Goal: Task Accomplishment & Management: Complete application form

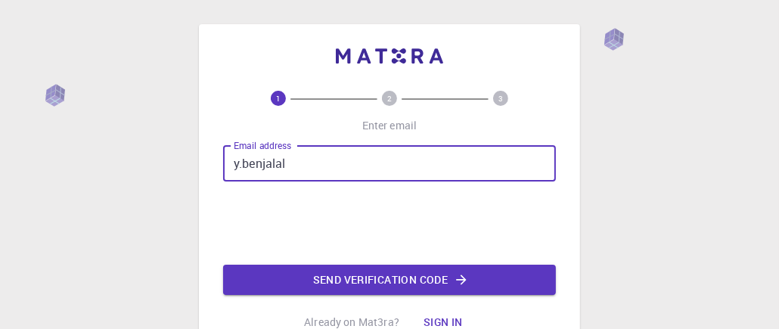
type input "[EMAIL_ADDRESS][DOMAIN_NAME]"
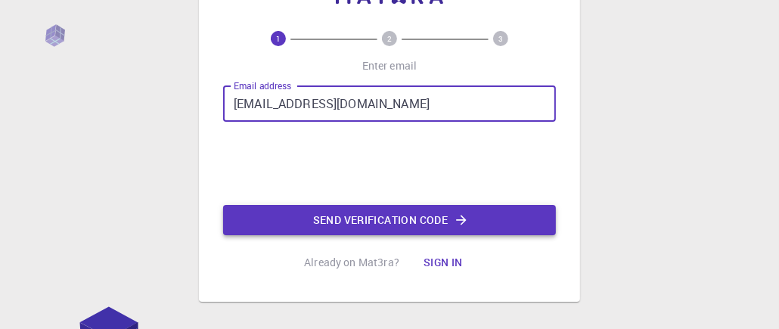
scroll to position [76, 0]
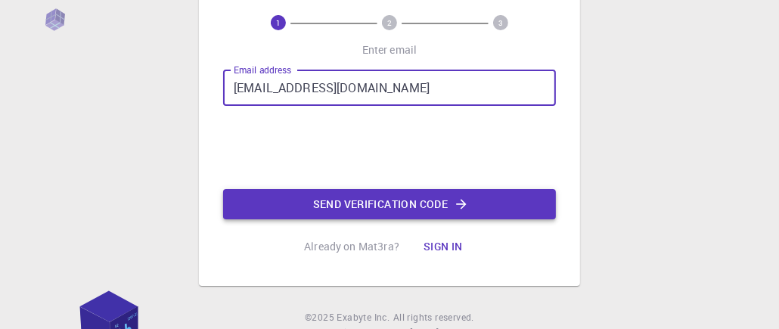
click at [351, 205] on button "Send verification code" at bounding box center [389, 204] width 333 height 30
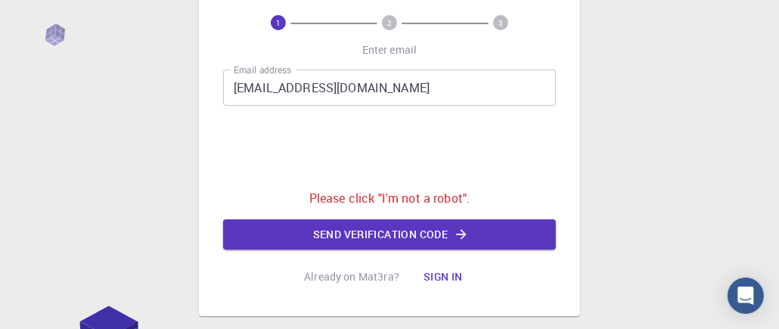
click at [318, 196] on p "Please click "I'm not a robot"." at bounding box center [389, 198] width 161 height 18
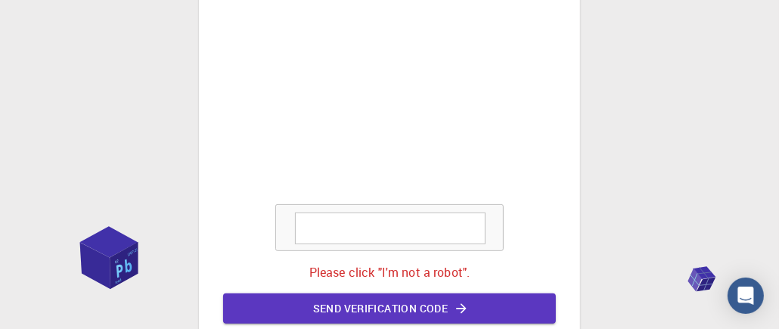
scroll to position [454, 0]
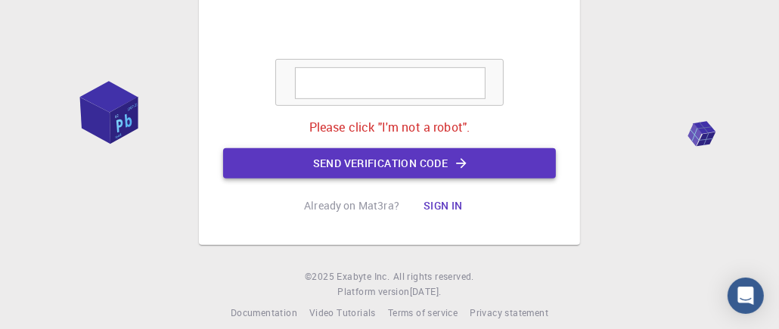
click at [422, 164] on button "Send verification code" at bounding box center [389, 163] width 333 height 30
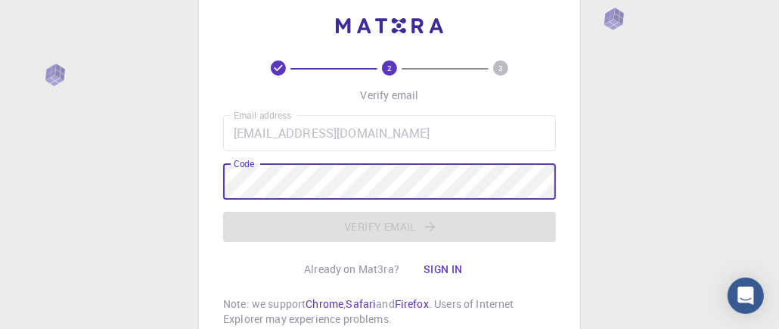
scroll to position [0, 0]
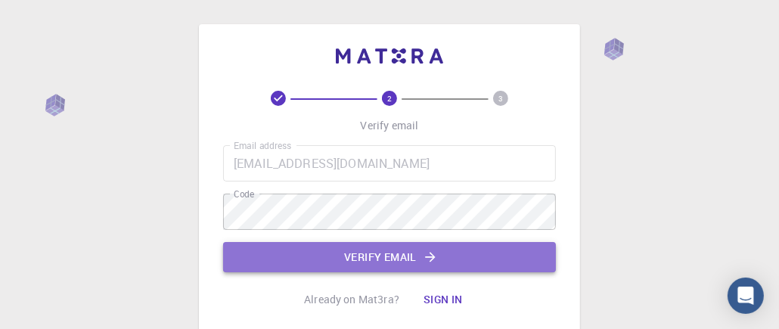
click at [356, 261] on button "Verify email" at bounding box center [389, 257] width 333 height 30
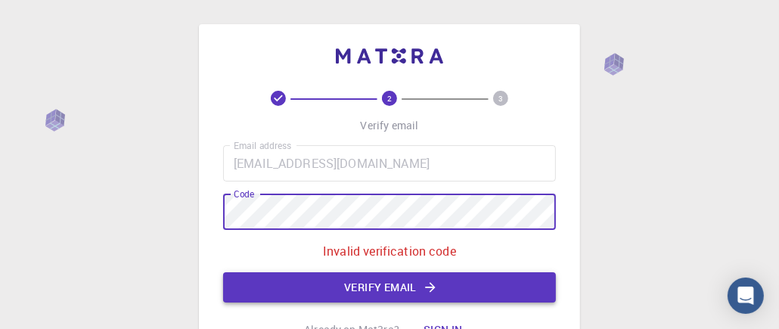
click at [394, 286] on button "Verify email" at bounding box center [389, 287] width 333 height 30
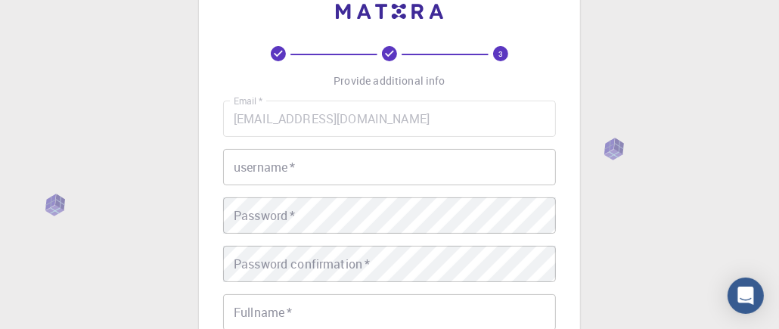
scroll to position [76, 0]
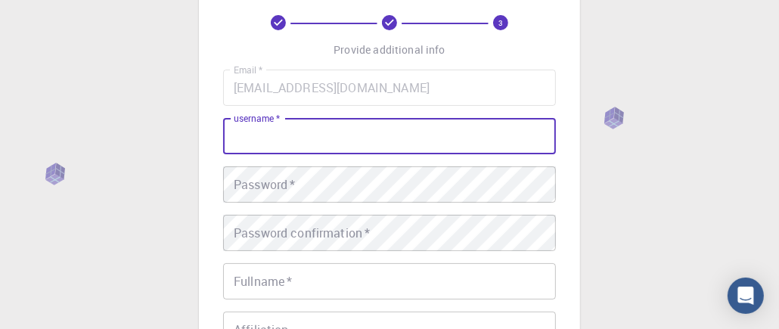
click at [281, 135] on input "username   *" at bounding box center [389, 136] width 333 height 36
type input "Youness"
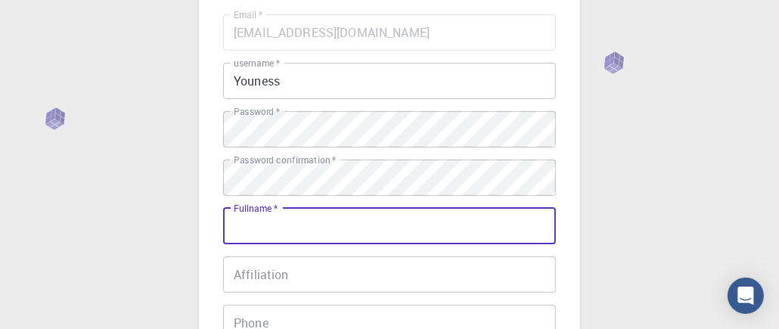
scroll to position [151, 0]
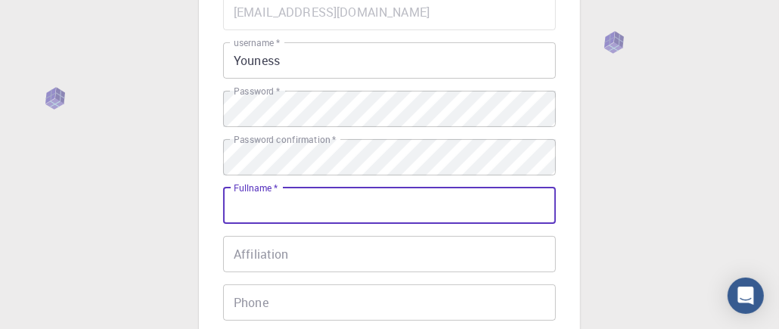
click at [306, 203] on input "Fullname   *" at bounding box center [389, 206] width 333 height 36
type input "Youness"
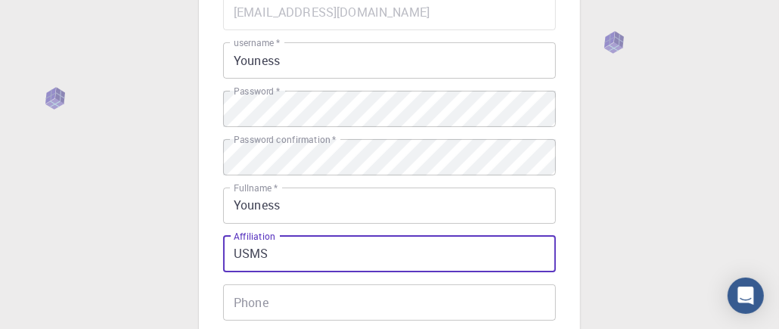
type input "USMS"
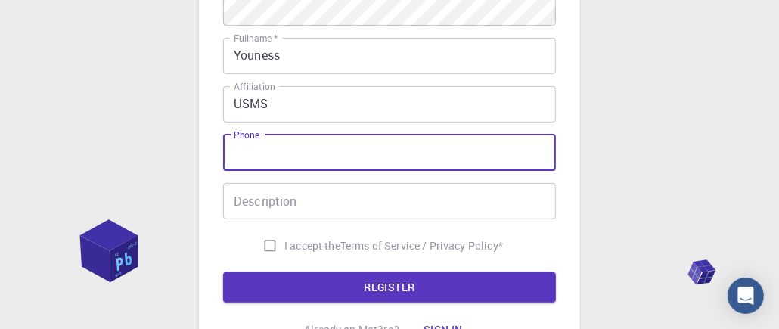
scroll to position [302, 0]
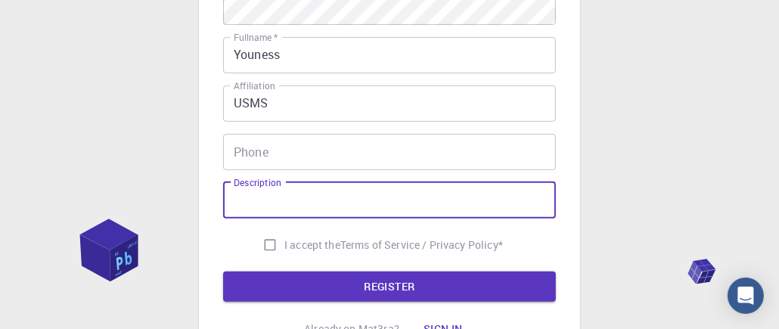
click at [281, 200] on input "Description" at bounding box center [389, 200] width 333 height 36
type input "Pr"
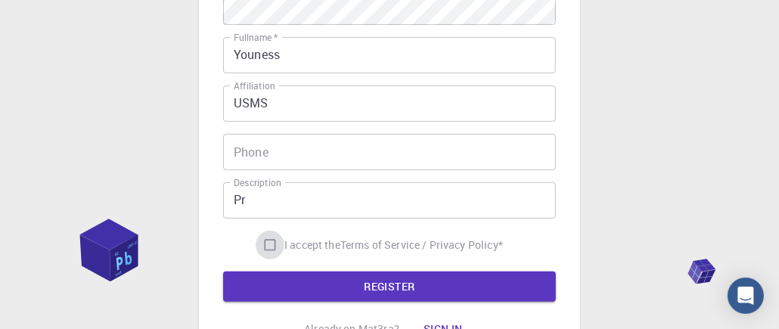
click at [259, 243] on input "I accept the Terms of Service / Privacy Policy *" at bounding box center [270, 245] width 29 height 29
checkbox input "true"
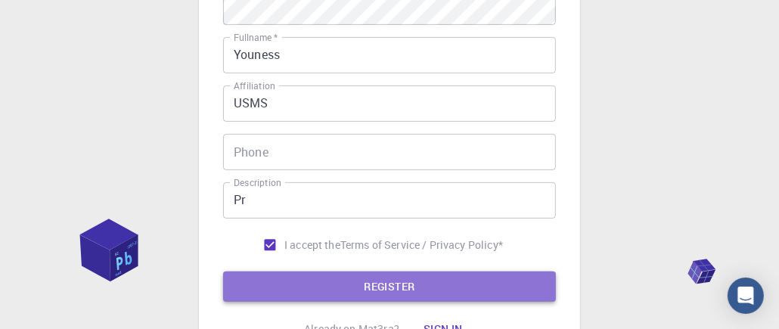
click at [378, 288] on button "REGISTER" at bounding box center [389, 286] width 333 height 30
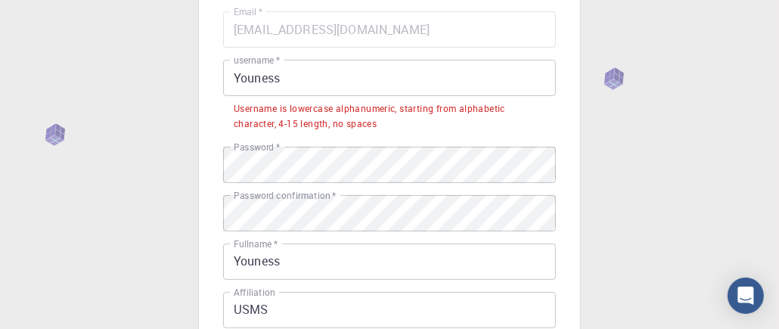
scroll to position [114, 0]
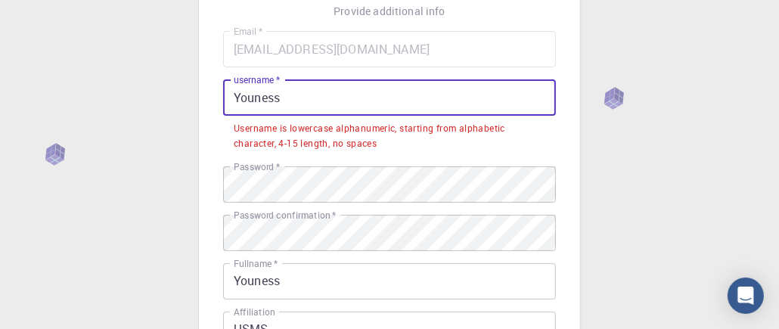
click at [234, 97] on input "Youness" at bounding box center [389, 97] width 333 height 36
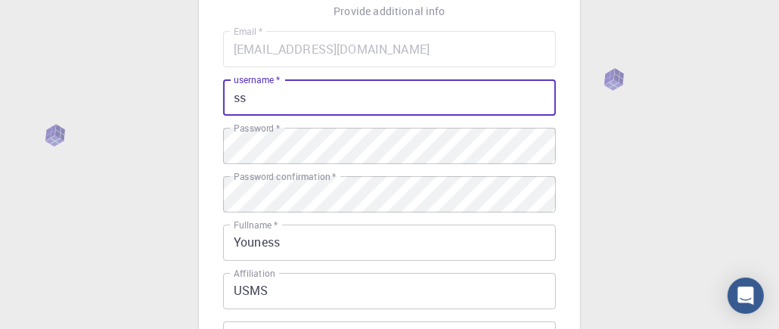
type input "s"
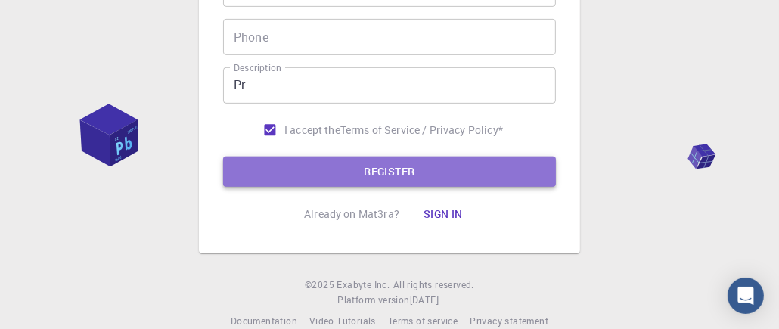
click at [341, 177] on button "REGISTER" at bounding box center [389, 172] width 333 height 30
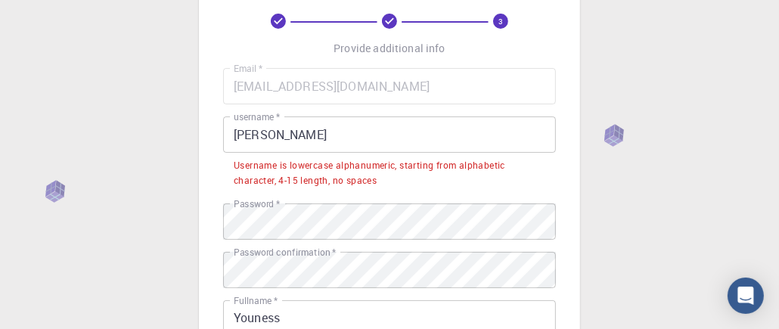
scroll to position [77, 0]
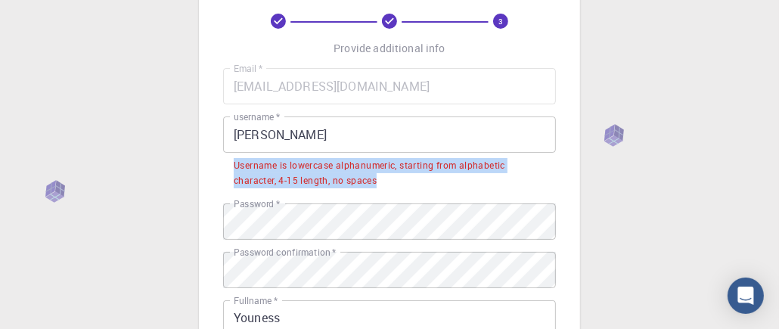
drag, startPoint x: 382, startPoint y: 176, endPoint x: 236, endPoint y: 165, distance: 146.4
click at [236, 165] on div "Username is lowercase alphanumeric, starting from alphabetic character, 4-15 le…" at bounding box center [390, 173] width 312 height 30
click at [226, 138] on div at bounding box center [226, 138] width 0 height 0
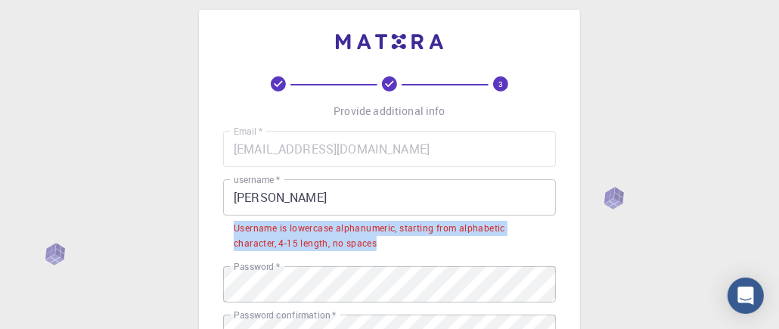
scroll to position [2, 0]
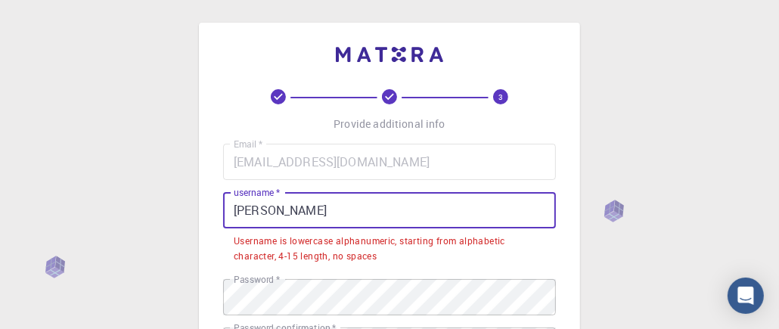
click at [315, 209] on input "[PERSON_NAME]" at bounding box center [389, 210] width 333 height 36
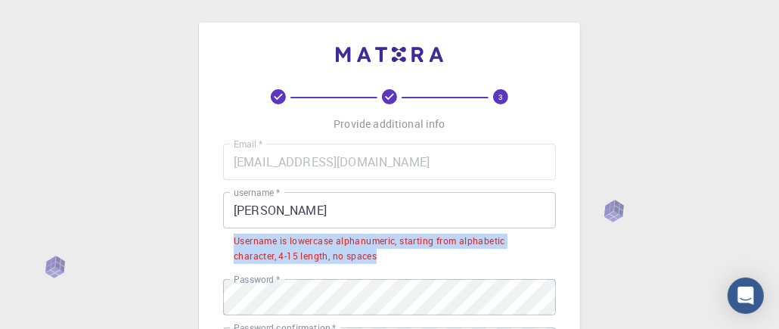
drag, startPoint x: 386, startPoint y: 259, endPoint x: 228, endPoint y: 237, distance: 158.8
click at [228, 237] on li "Username is lowercase alphanumeric, starting from alphabetic character, 4-15 le…" at bounding box center [389, 247] width 333 height 39
click at [219, 213] on div at bounding box center [219, 213] width 0 height 0
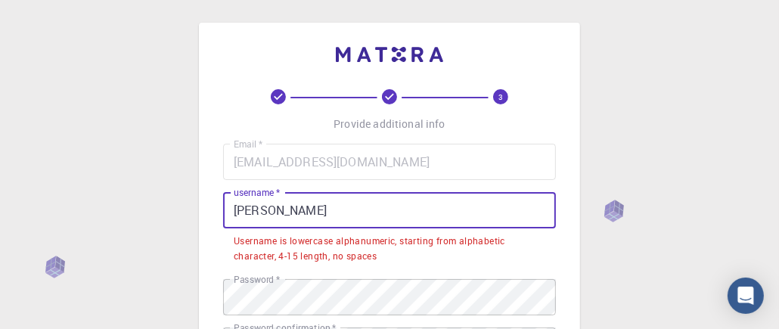
click at [309, 207] on input "[PERSON_NAME]" at bounding box center [389, 210] width 333 height 36
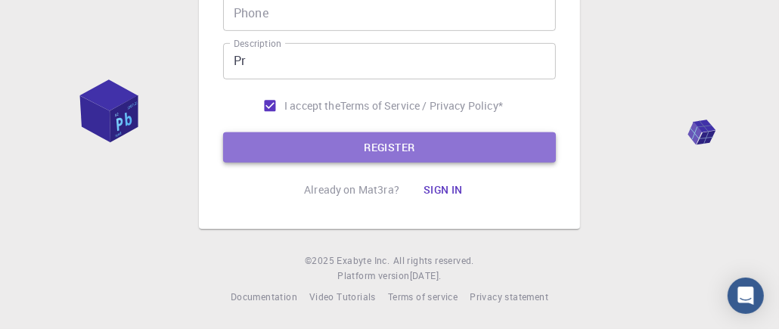
click at [328, 154] on button "REGISTER" at bounding box center [389, 147] width 333 height 30
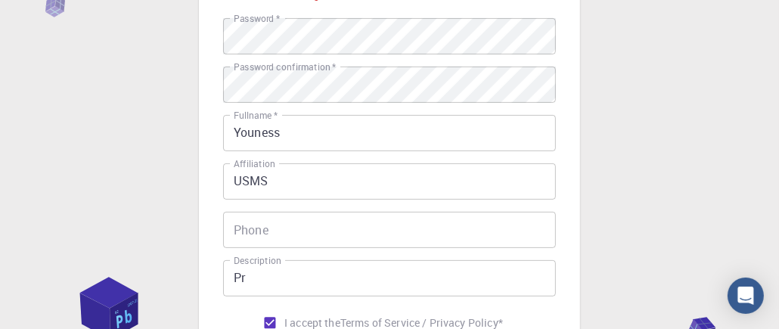
scroll to position [177, 0]
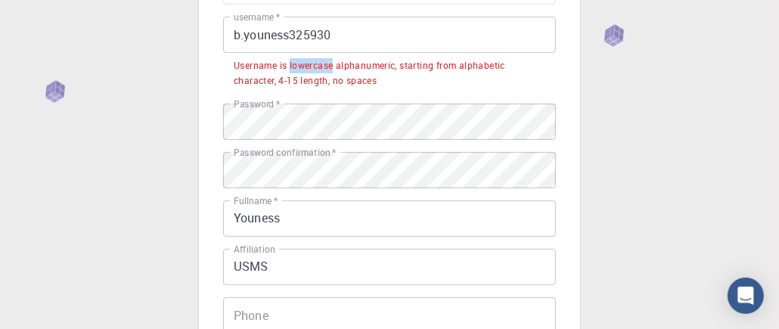
drag, startPoint x: 290, startPoint y: 64, endPoint x: 334, endPoint y: 66, distance: 43.9
click at [334, 66] on div "Username is lowercase alphanumeric, starting from alphabetic character, 4-15 le…" at bounding box center [390, 73] width 312 height 30
click at [324, 72] on div at bounding box center [324, 72] width 0 height 0
click at [465, 94] on div "Email   * [EMAIL_ADDRESS][DOMAIN_NAME] Email   * username   * b.youness325930 u…" at bounding box center [389, 195] width 333 height 454
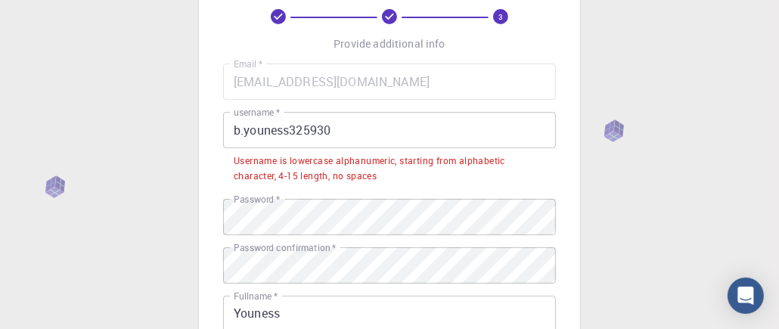
scroll to position [101, 0]
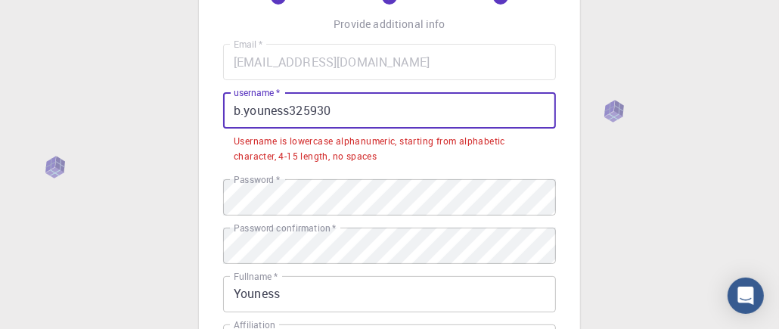
click at [338, 113] on input "b.youness325930" at bounding box center [389, 110] width 333 height 36
drag, startPoint x: 338, startPoint y: 110, endPoint x: 197, endPoint y: 109, distance: 140.7
click at [197, 109] on div "3 Provide additional info Email   * [EMAIL_ADDRESS][DOMAIN_NAME] Email   * user…" at bounding box center [389, 303] width 779 height 808
click at [230, 109] on input "b.youness325930" at bounding box center [389, 110] width 333 height 36
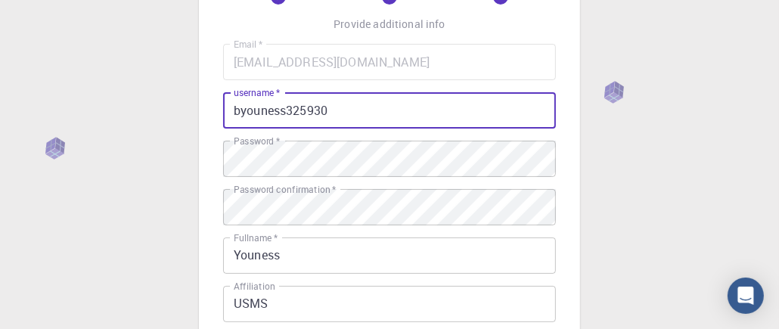
scroll to position [441, 0]
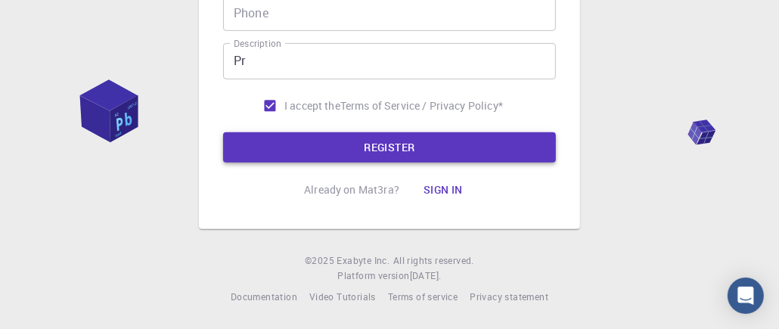
type input "byouness325930"
click at [332, 153] on button "REGISTER" at bounding box center [389, 147] width 333 height 30
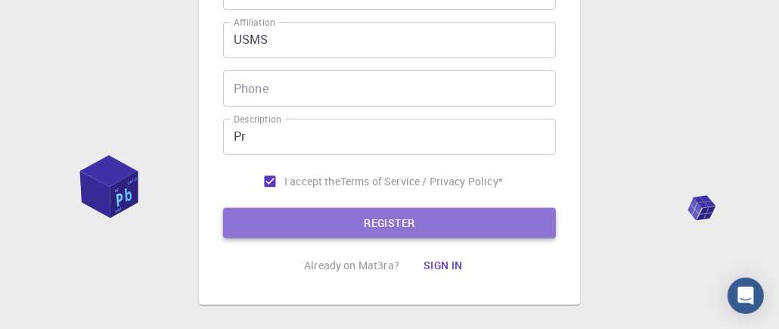
click at [374, 217] on button "REGISTER" at bounding box center [389, 223] width 333 height 30
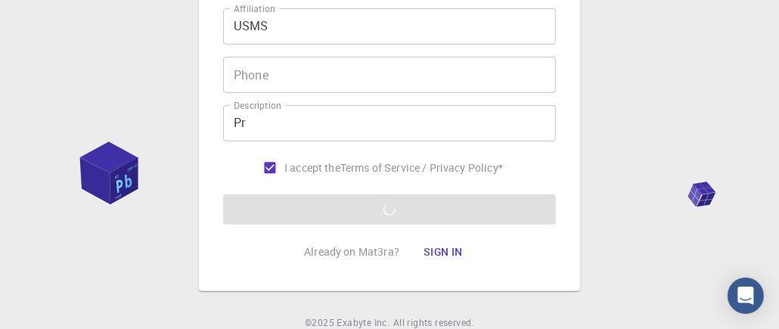
scroll to position [441, 0]
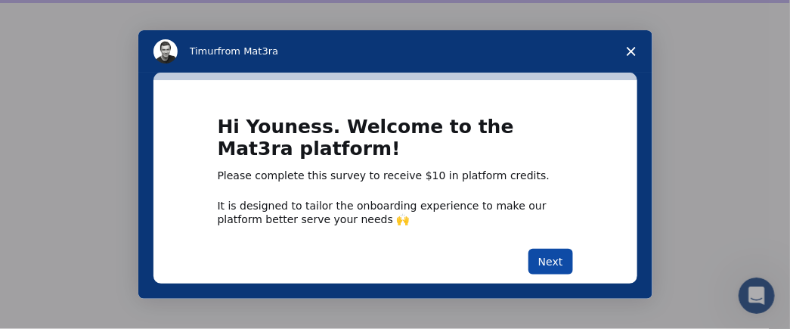
click at [541, 257] on button "Next" at bounding box center [551, 262] width 45 height 26
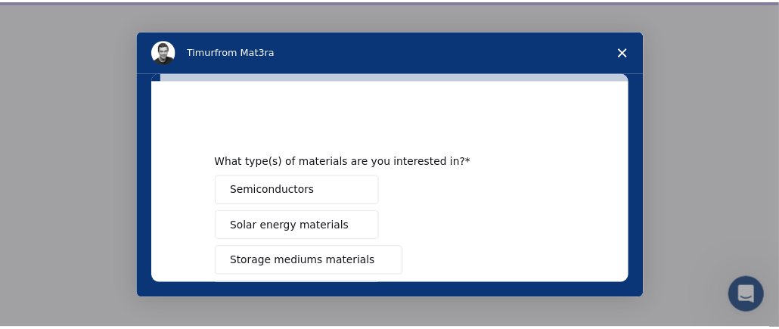
scroll to position [76, 0]
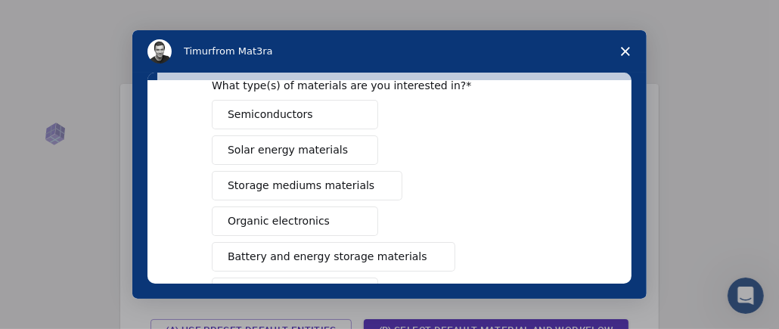
click at [318, 226] on button "Organic electronics" at bounding box center [295, 220] width 166 height 29
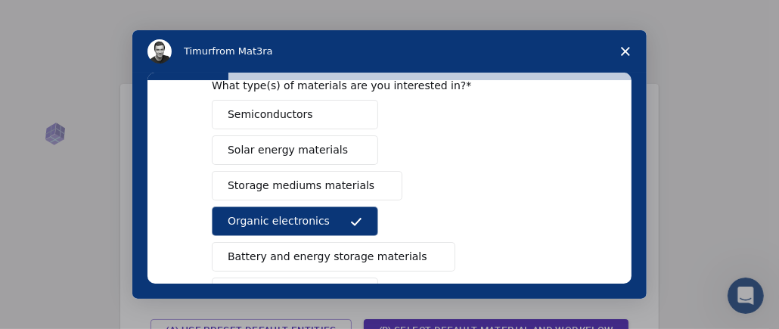
drag, startPoint x: 355, startPoint y: 180, endPoint x: 220, endPoint y: 179, distance: 134.6
click at [224, 181] on button "Storage mediums materials" at bounding box center [307, 185] width 191 height 29
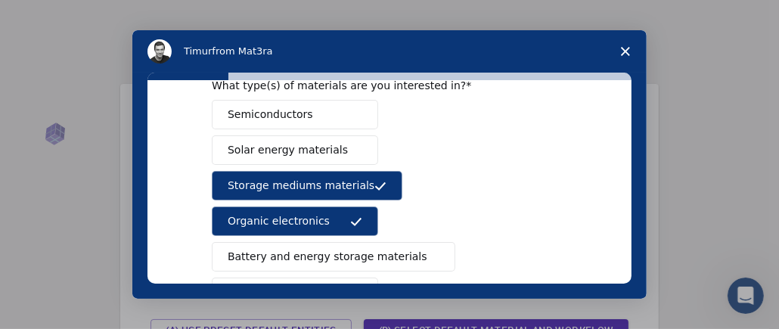
click at [234, 181] on span "Storage mediums materials" at bounding box center [301, 186] width 147 height 16
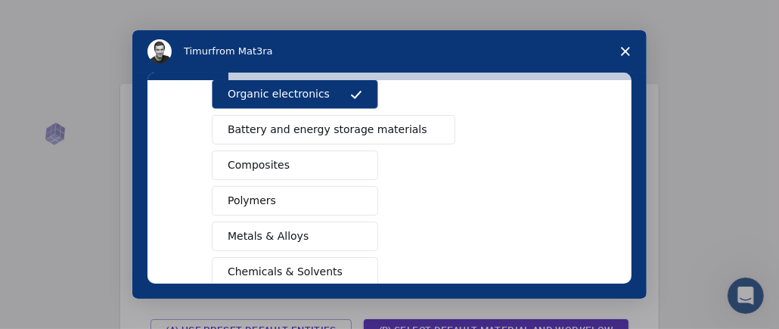
scroll to position [226, 0]
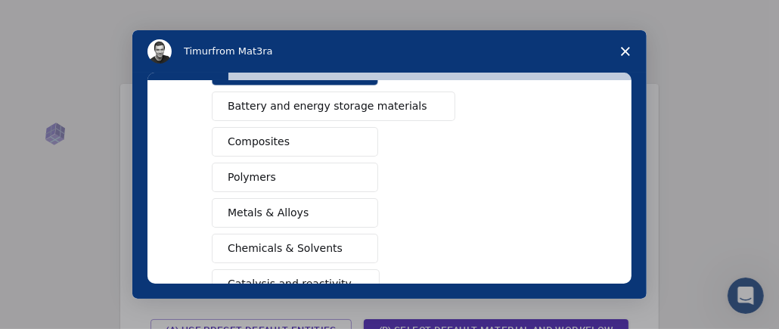
click at [251, 205] on span "Metals & Alloys" at bounding box center [268, 213] width 81 height 16
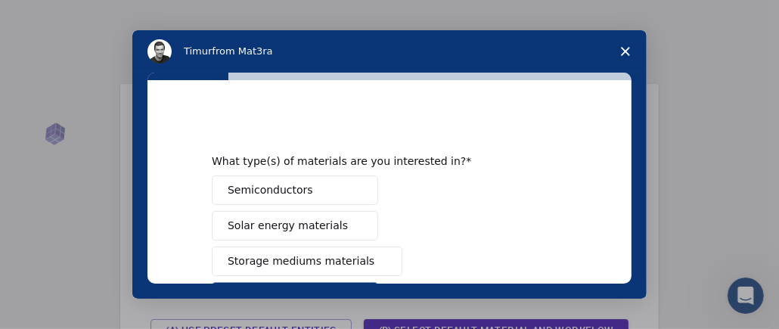
scroll to position [76, 0]
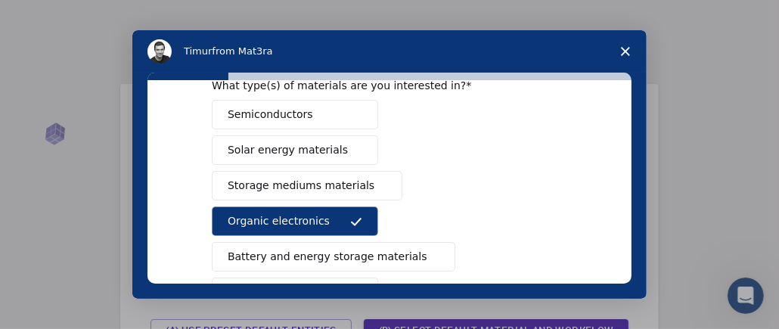
click at [275, 107] on span "Semiconductors" at bounding box center [270, 115] width 85 height 16
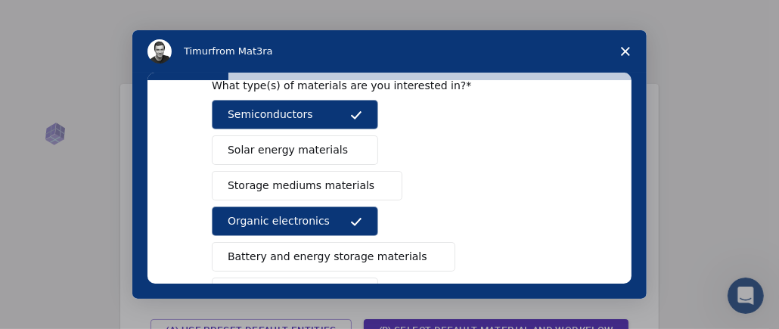
click at [307, 150] on span "Solar energy materials" at bounding box center [288, 150] width 120 height 16
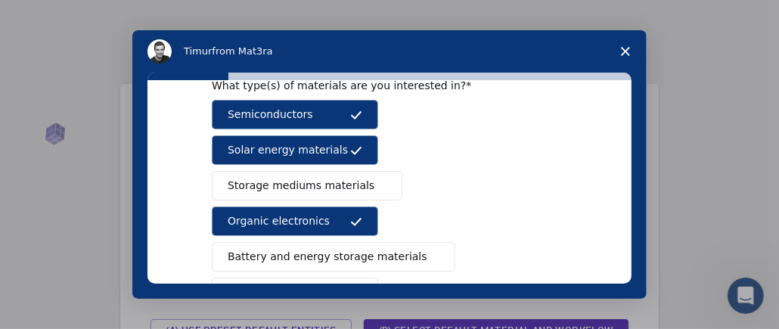
click at [299, 181] on span "Storage mediums materials" at bounding box center [301, 186] width 147 height 16
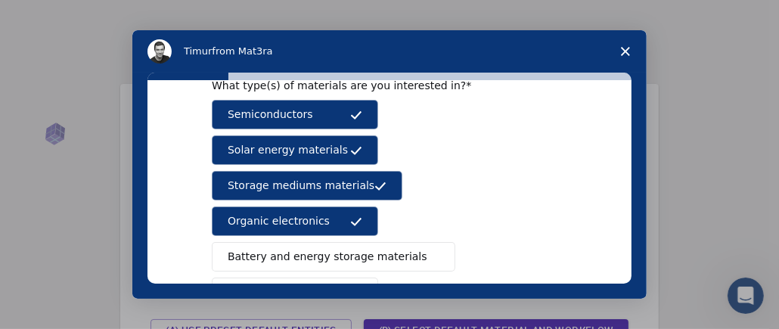
click at [302, 255] on span "Battery and energy storage materials" at bounding box center [328, 257] width 200 height 16
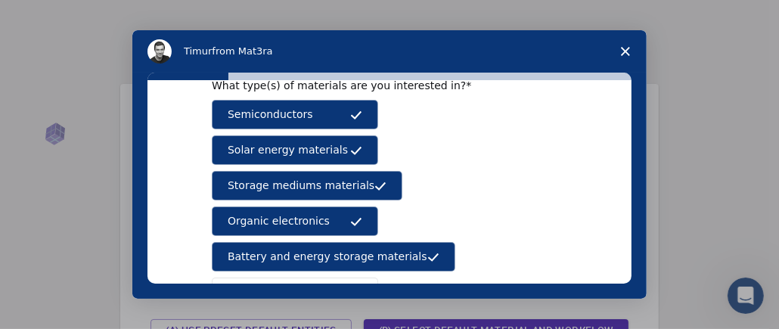
scroll to position [151, 0]
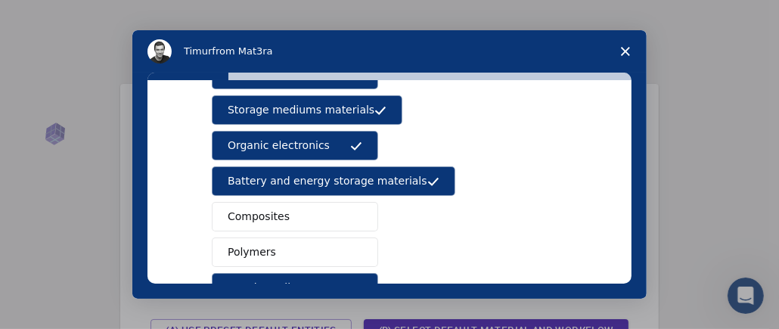
click at [322, 219] on button "Composites" at bounding box center [295, 216] width 166 height 29
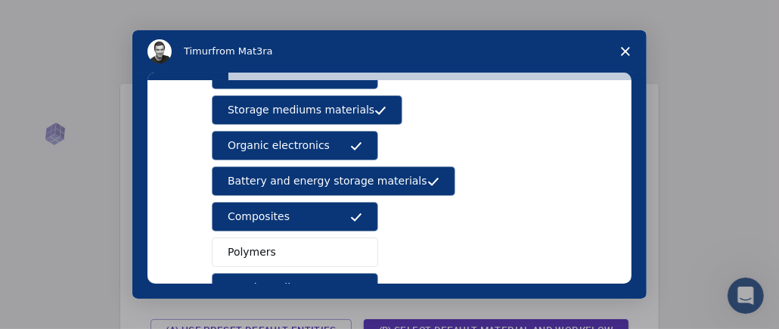
click at [296, 251] on button "Polymers" at bounding box center [295, 251] width 166 height 29
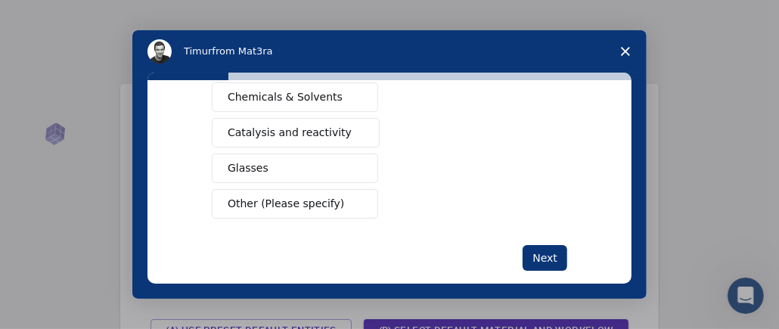
scroll to position [378, 0]
click at [281, 88] on span "Chemicals & Solvents" at bounding box center [285, 96] width 115 height 16
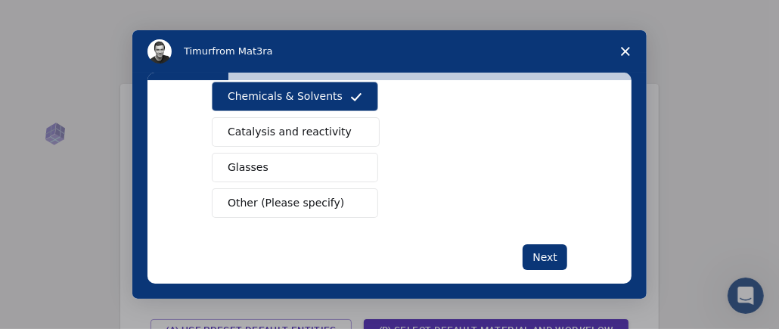
click at [275, 124] on span "Catalysis and reactivity" at bounding box center [290, 132] width 124 height 16
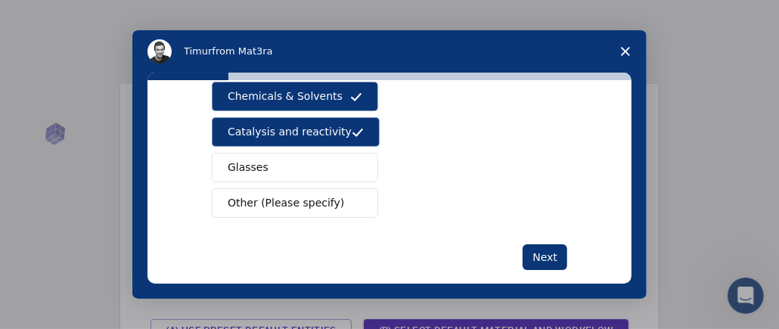
click at [266, 153] on button "Glasses" at bounding box center [295, 167] width 166 height 29
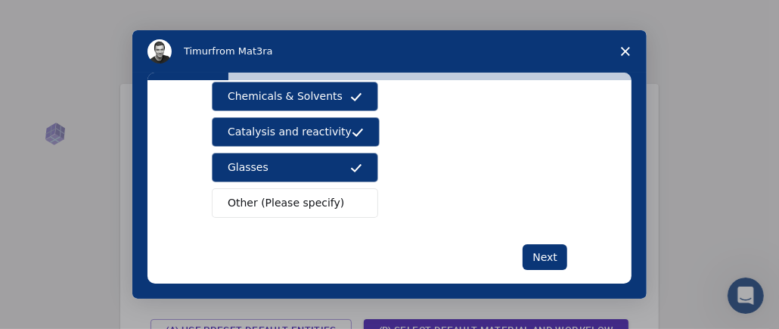
click at [256, 195] on span "Other (Please specify)" at bounding box center [286, 203] width 116 height 16
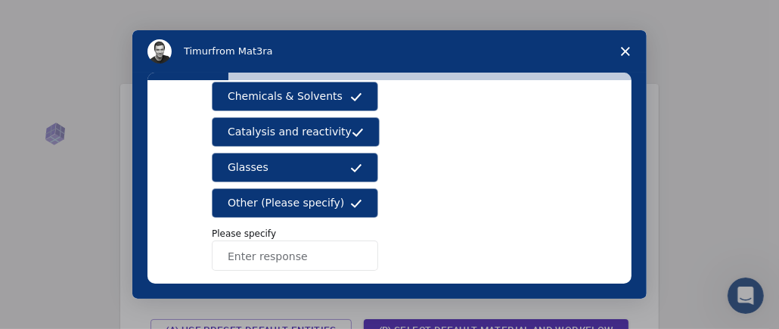
scroll to position [445, 0]
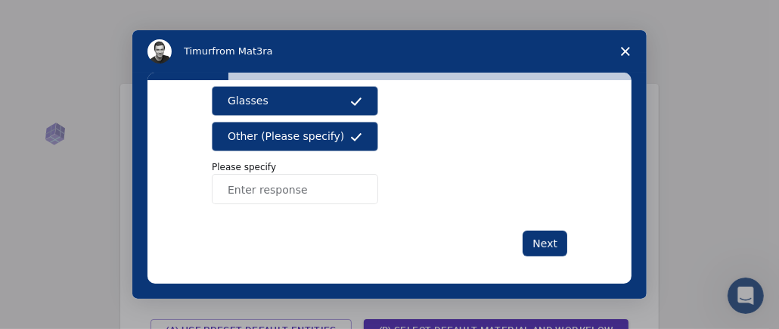
click at [322, 184] on input "Enter response" at bounding box center [295, 189] width 166 height 30
click at [317, 130] on span "Other (Please specify)" at bounding box center [286, 137] width 116 height 16
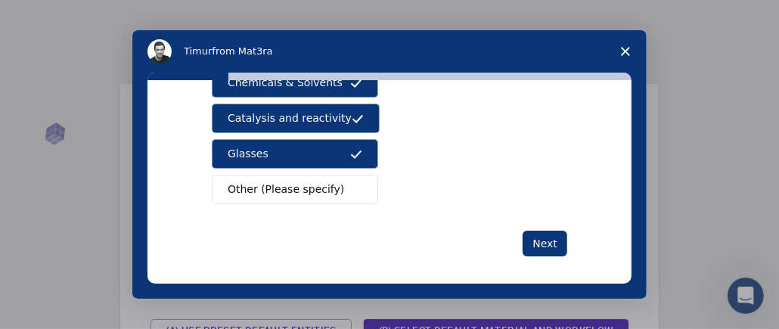
click at [306, 184] on span "Other (Please specify)" at bounding box center [286, 189] width 116 height 16
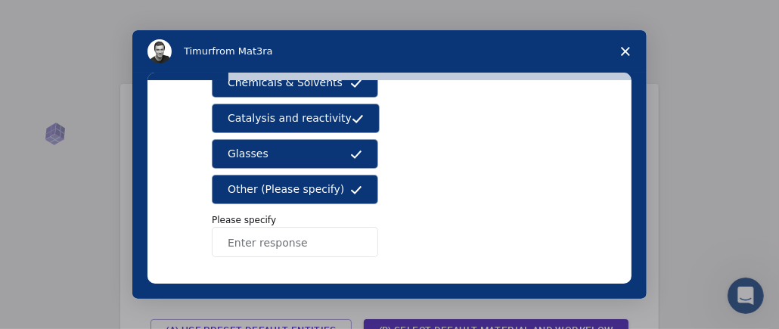
click at [276, 227] on input "Enter response" at bounding box center [295, 242] width 166 height 30
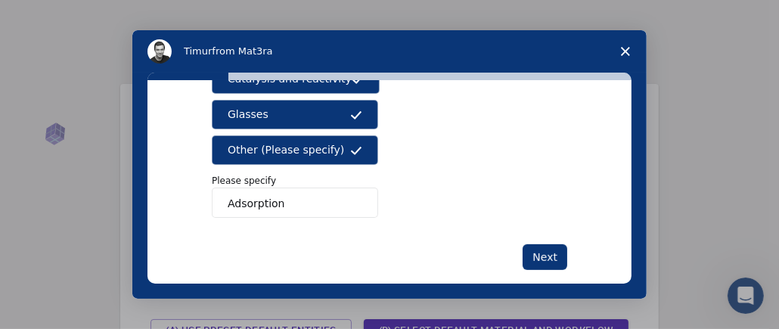
scroll to position [445, 0]
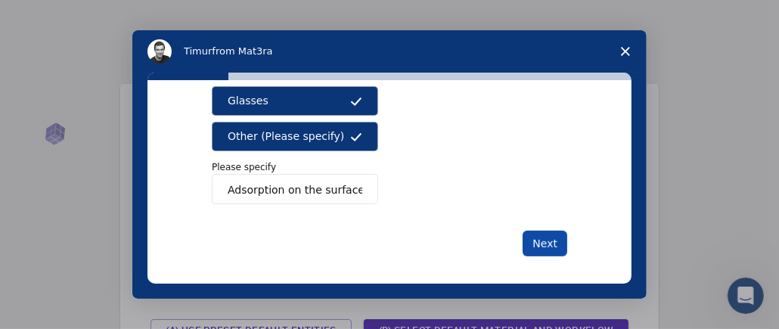
type input "Adsorption on the surface"
click at [530, 231] on button "Next" at bounding box center [545, 244] width 45 height 26
click at [544, 235] on button "Next" at bounding box center [545, 244] width 45 height 26
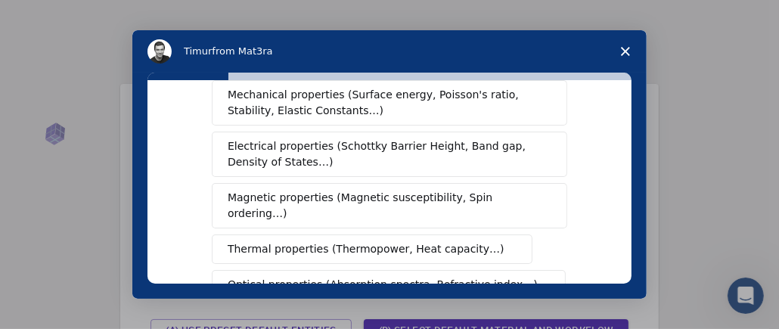
scroll to position [76, 0]
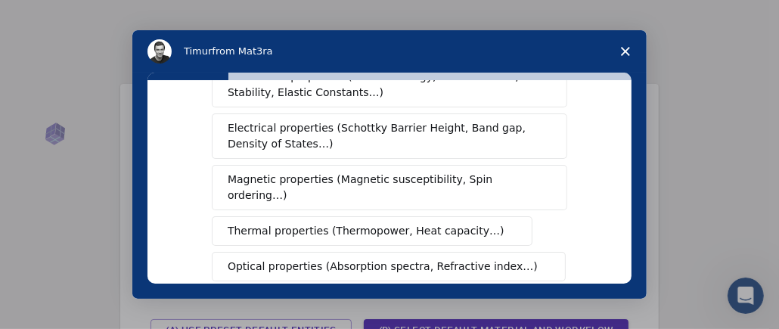
click at [328, 132] on span "Electrical properties (Schottky Barrier Height, Band gap, Density of States…)" at bounding box center [385, 136] width 315 height 32
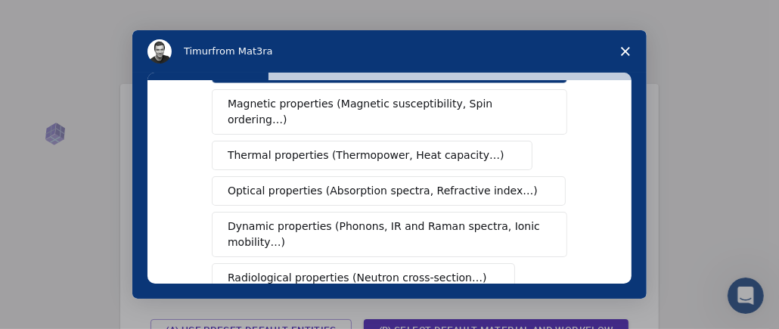
scroll to position [226, 0]
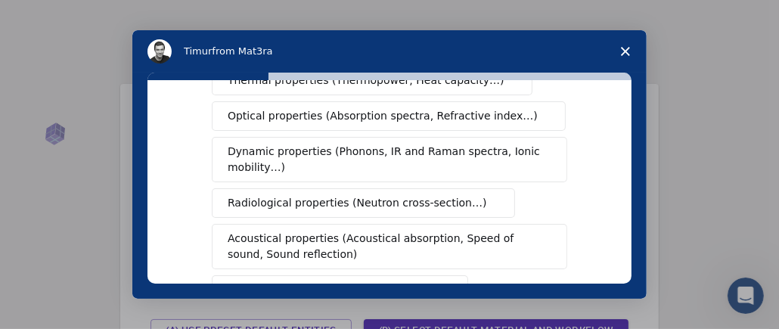
click at [328, 144] on span "Dynamic properties (Phonons, IR and Raman spectra, Ionic mobility…)" at bounding box center [385, 160] width 314 height 32
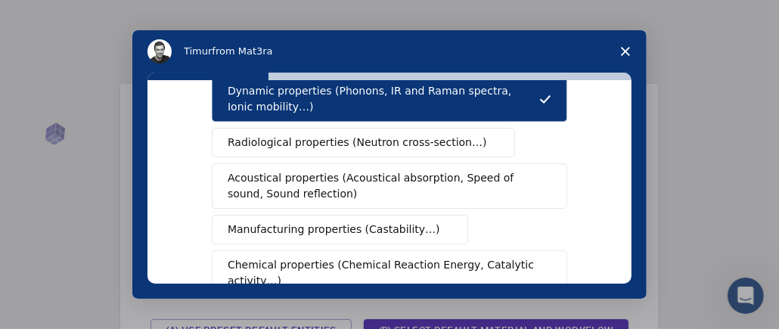
scroll to position [302, 0]
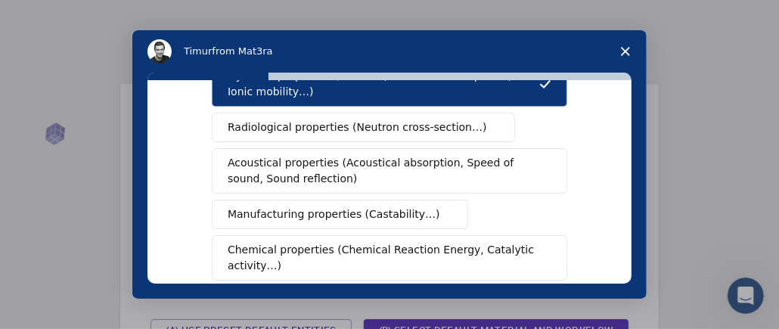
click at [345, 155] on span "Acoustical properties (Acoustical absorption, Speed of sound, Sound reflection)" at bounding box center [385, 171] width 315 height 32
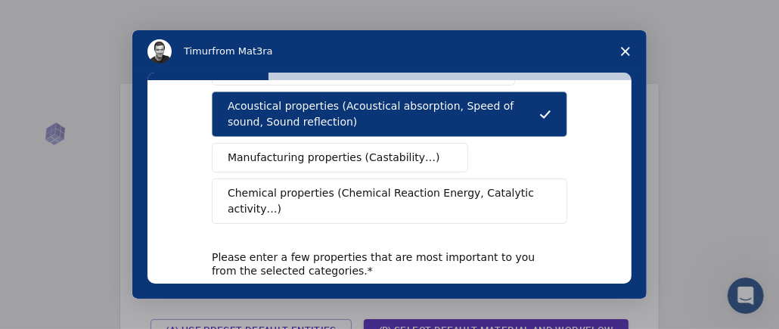
scroll to position [378, 0]
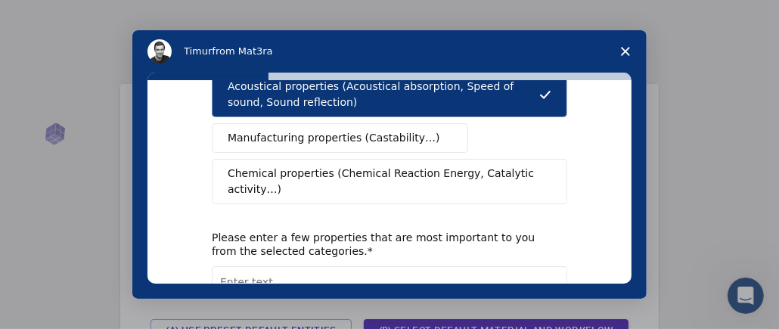
click at [301, 166] on span "Chemical properties (Chemical Reaction Energy, Catalytic activity…)" at bounding box center [384, 182] width 313 height 32
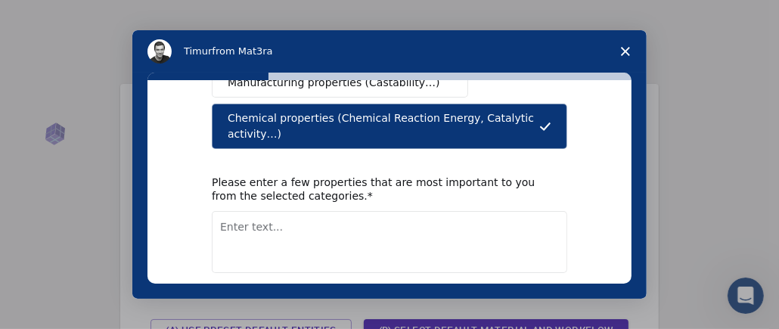
scroll to position [471, 0]
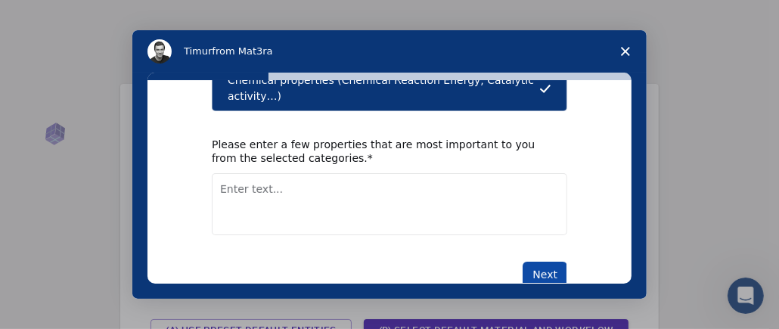
click at [538, 262] on button "Next" at bounding box center [545, 275] width 45 height 26
click at [264, 173] on textarea "Enter text..." at bounding box center [389, 204] width 355 height 62
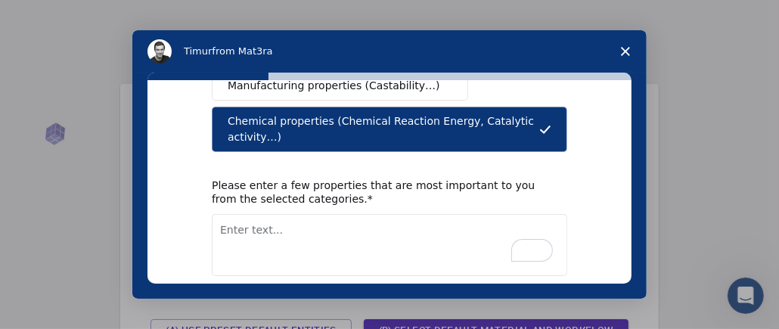
scroll to position [0, 0]
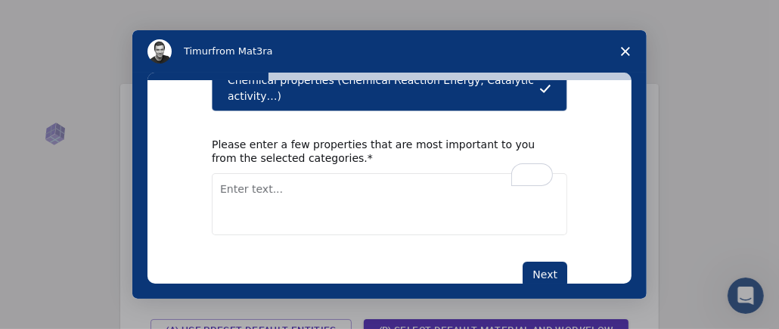
click at [317, 173] on textarea "To enrich screen reader interactions, please activate Accessibility in Grammarl…" at bounding box center [389, 204] width 355 height 62
type textarea "Electronics"
click at [544, 262] on button "Next" at bounding box center [545, 275] width 45 height 26
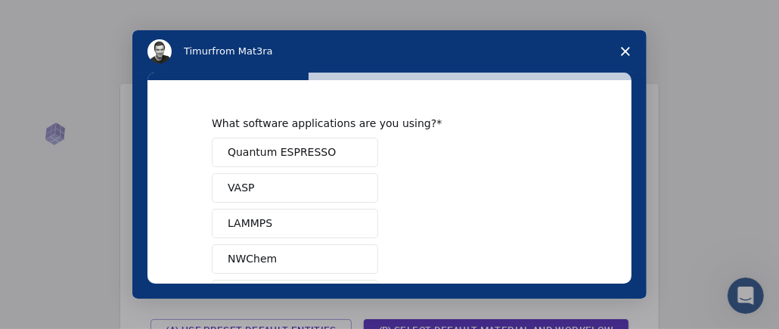
click at [287, 149] on span "Quantum ESPRESSO" at bounding box center [282, 152] width 108 height 16
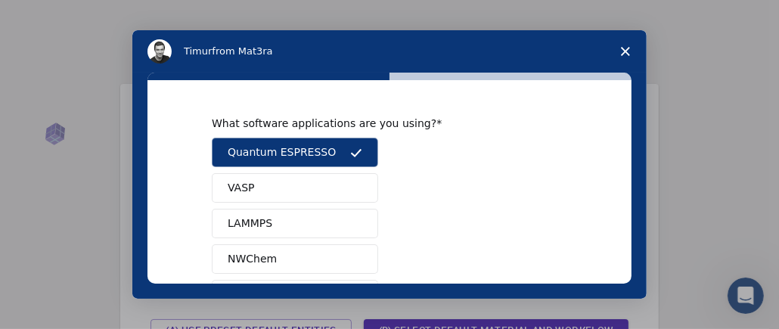
scroll to position [76, 0]
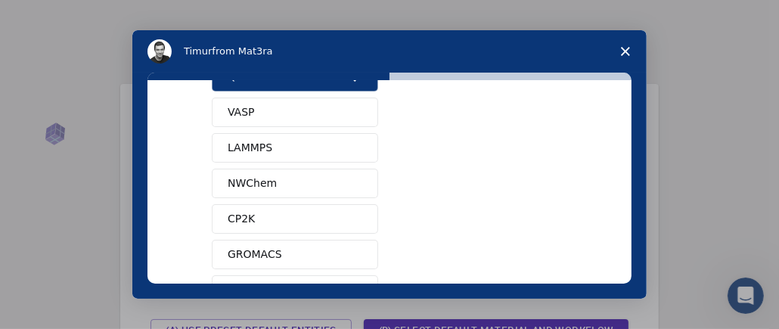
click at [291, 110] on button "VASP" at bounding box center [295, 112] width 166 height 29
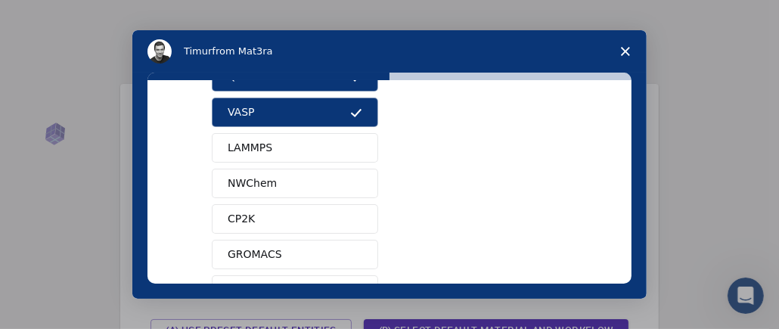
click at [270, 212] on button "CP2K" at bounding box center [295, 218] width 166 height 29
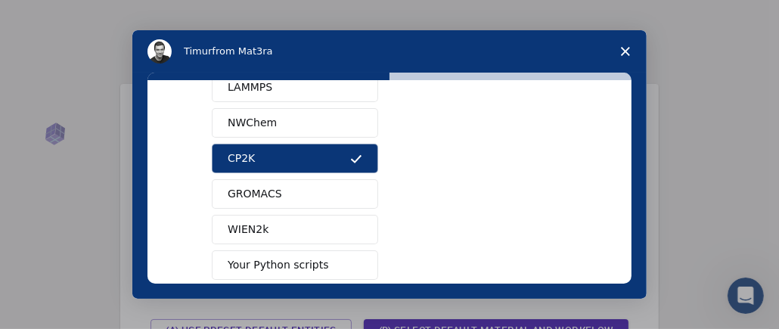
scroll to position [151, 0]
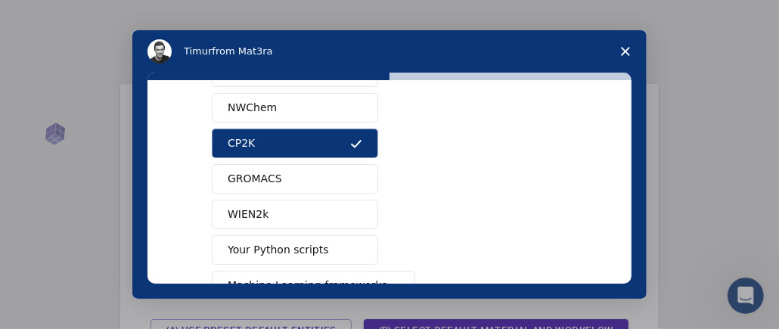
click at [286, 212] on button "WIEN2k" at bounding box center [295, 214] width 166 height 29
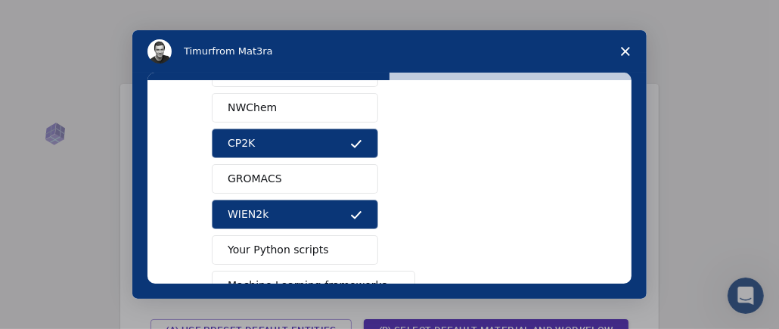
click at [264, 181] on span "GROMACS" at bounding box center [255, 179] width 54 height 16
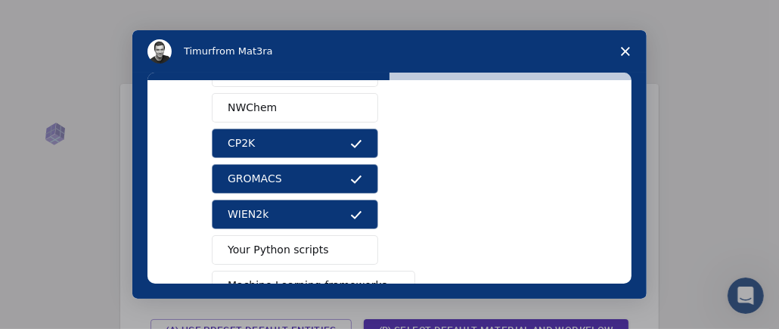
scroll to position [76, 0]
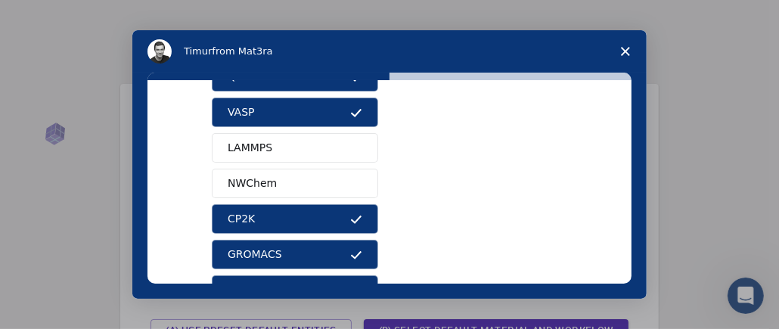
click at [264, 179] on span "NWChem" at bounding box center [252, 183] width 49 height 16
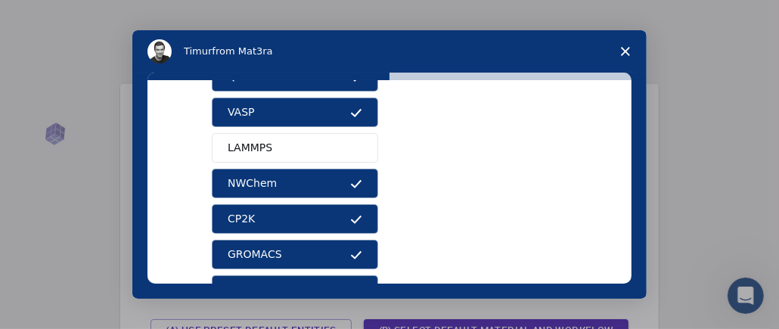
click at [264, 148] on span "LAMMPS" at bounding box center [250, 148] width 45 height 16
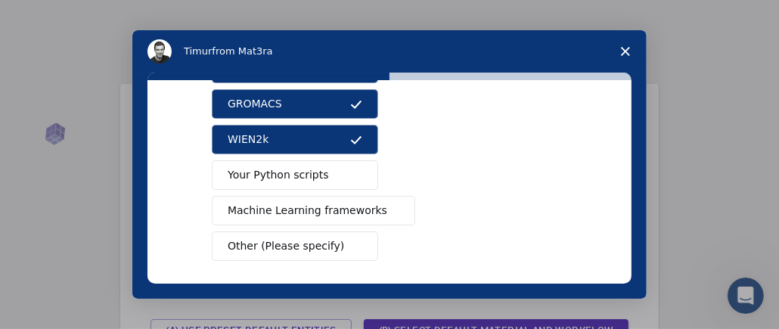
scroll to position [284, 0]
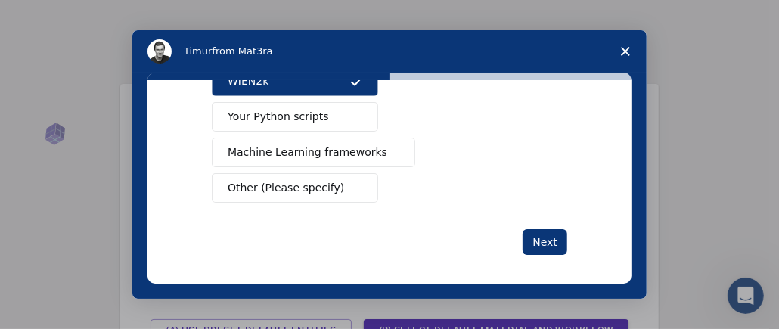
click at [329, 151] on span "Machine Learning frameworks" at bounding box center [308, 152] width 160 height 16
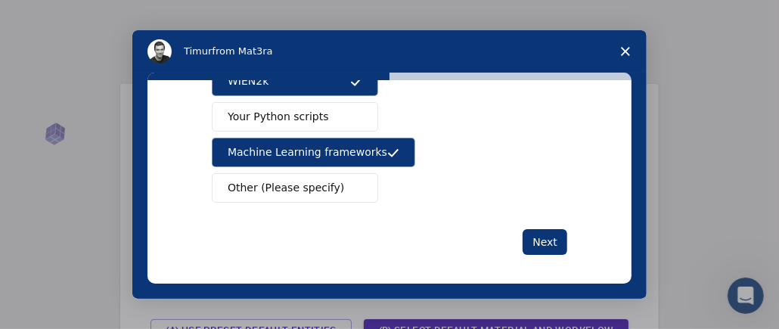
click at [292, 183] on span "Other (Please specify)" at bounding box center [286, 188] width 116 height 16
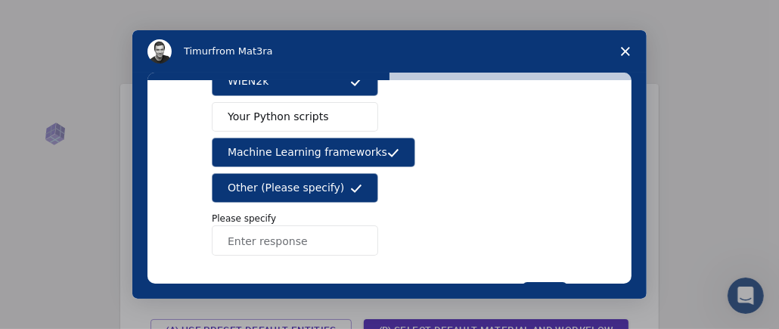
click at [294, 184] on span "Other (Please specify)" at bounding box center [286, 188] width 116 height 16
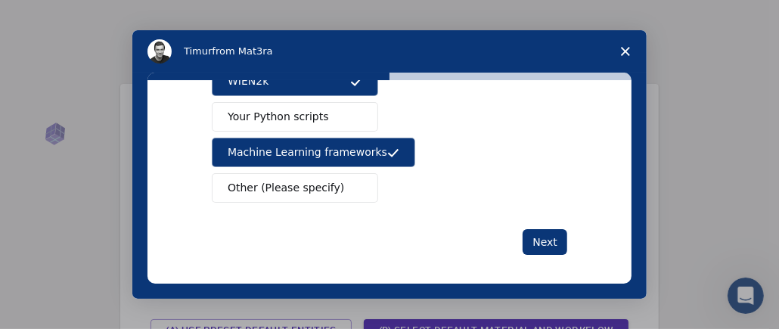
click at [312, 110] on span "Your Python scripts" at bounding box center [278, 117] width 101 height 16
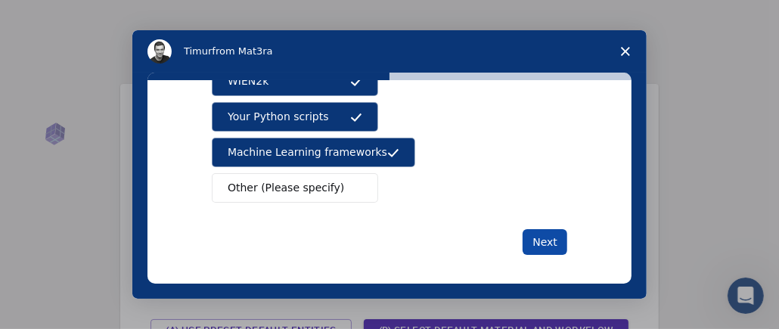
click at [546, 231] on button "Next" at bounding box center [545, 242] width 45 height 26
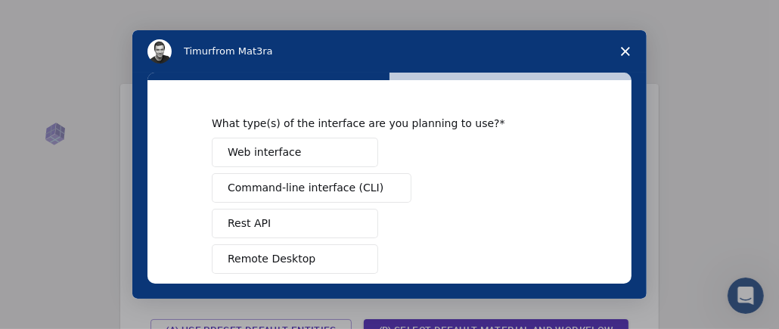
click at [304, 149] on button "Web interface" at bounding box center [295, 152] width 166 height 29
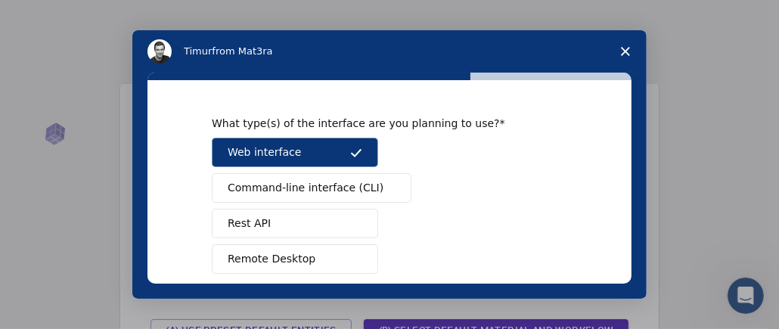
click at [296, 189] on span "Command-line interface (CLI)" at bounding box center [306, 188] width 156 height 16
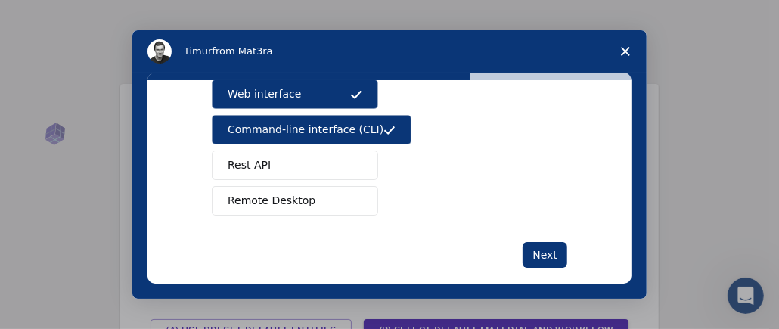
scroll to position [76, 0]
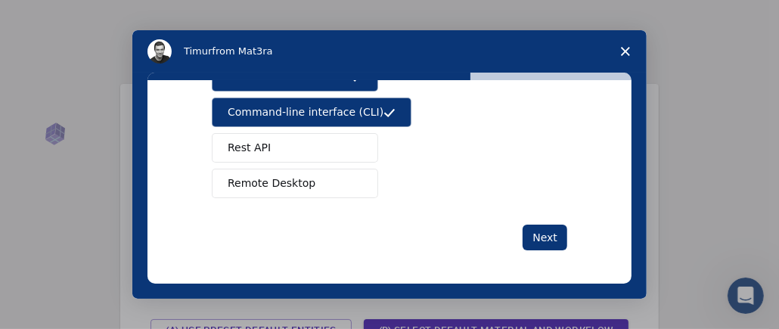
click at [329, 178] on button "Remote Desktop" at bounding box center [295, 183] width 166 height 29
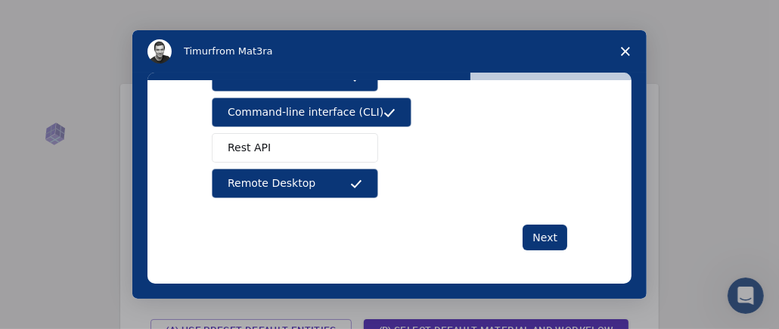
click at [318, 149] on button "Rest API" at bounding box center [295, 147] width 166 height 29
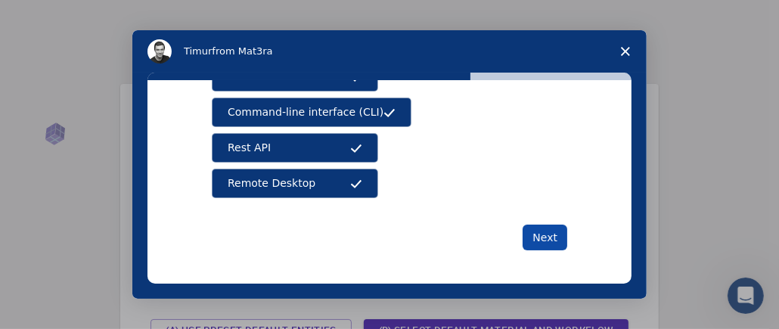
click at [545, 240] on button "Next" at bounding box center [545, 238] width 45 height 26
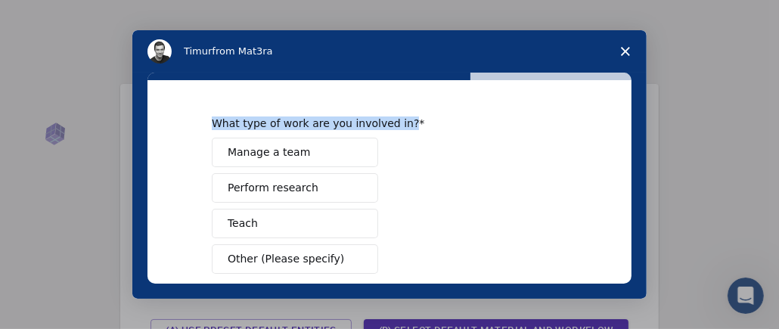
drag, startPoint x: 197, startPoint y: 119, endPoint x: 410, endPoint y: 130, distance: 213.6
click at [410, 130] on div "What type of work are you involved in? Manage a team Perform research Teach Oth…" at bounding box center [389, 181] width 484 height 203
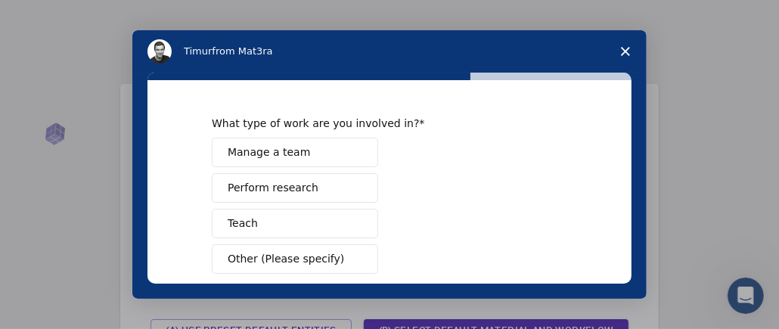
click at [431, 172] on div "Manage a team Perform research Teach Other (Please specify)" at bounding box center [389, 206] width 355 height 136
click at [308, 193] on button "Perform research" at bounding box center [295, 187] width 166 height 29
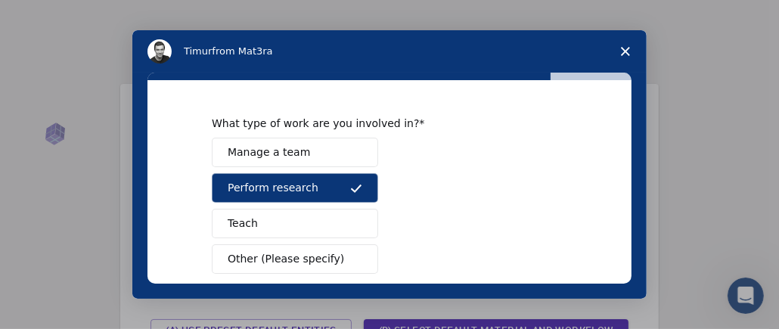
click at [287, 151] on span "Manage a team" at bounding box center [269, 152] width 82 height 16
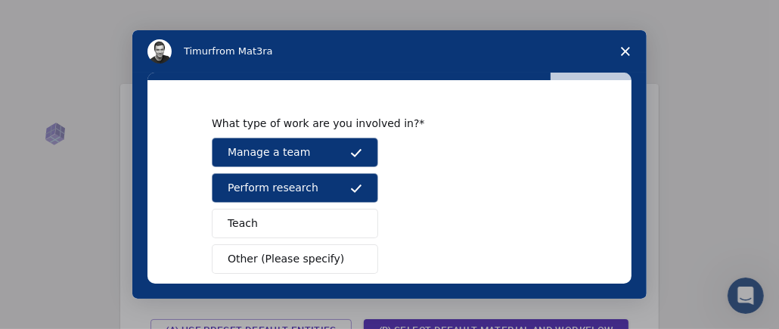
click at [262, 151] on span "Manage a team" at bounding box center [269, 152] width 82 height 16
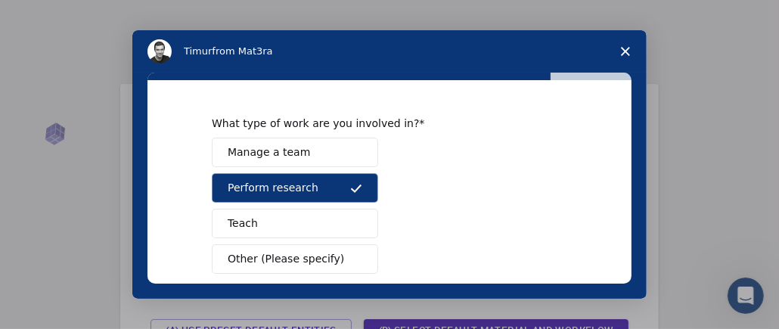
click at [268, 223] on button "Teach" at bounding box center [295, 223] width 166 height 29
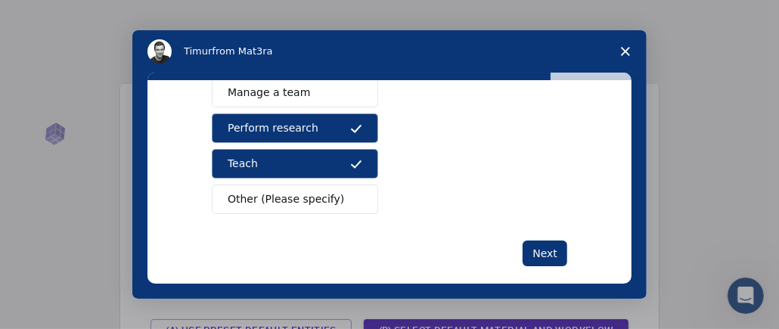
scroll to position [76, 0]
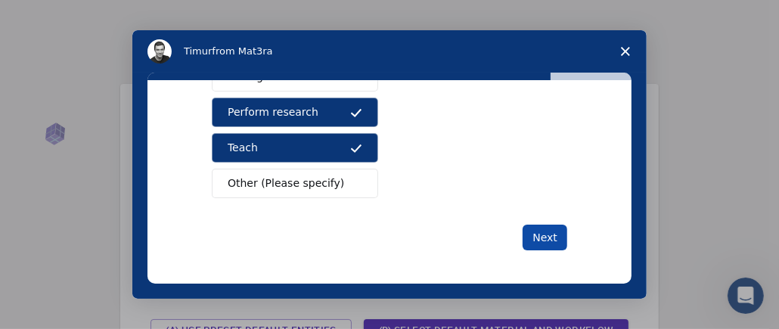
click at [531, 230] on button "Next" at bounding box center [545, 238] width 45 height 26
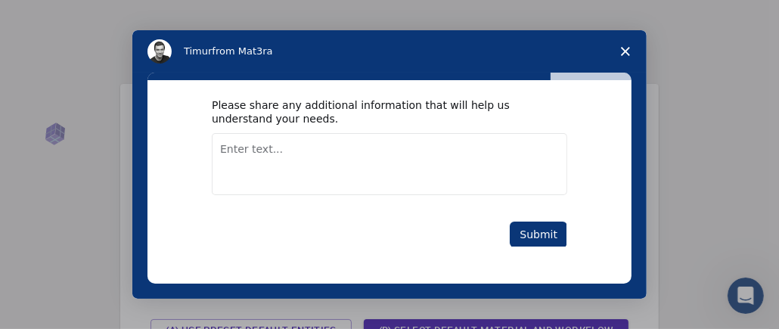
scroll to position [0, 0]
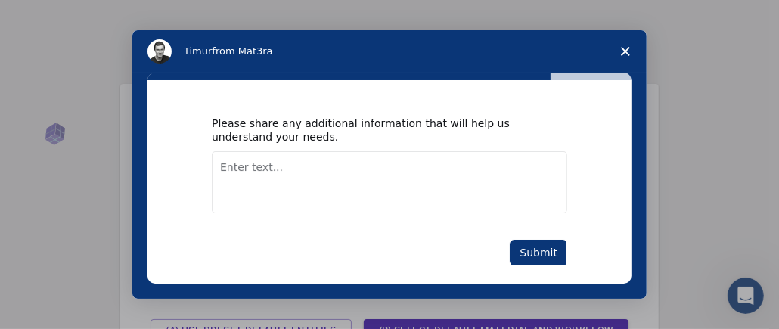
click at [259, 167] on textarea "Enter text..." at bounding box center [389, 182] width 355 height 62
click at [538, 256] on button "Submit" at bounding box center [538, 253] width 57 height 26
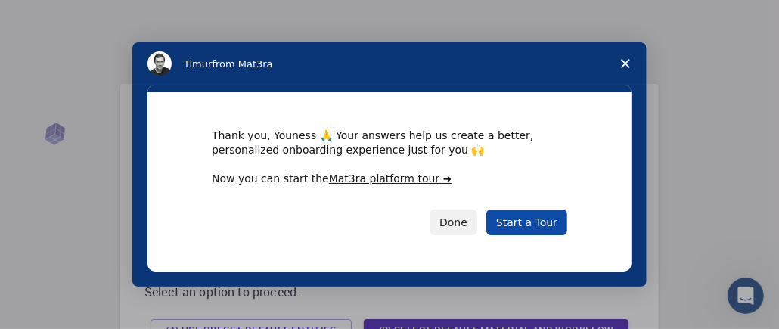
click at [535, 222] on link "Start a Tour" at bounding box center [526, 222] width 81 height 26
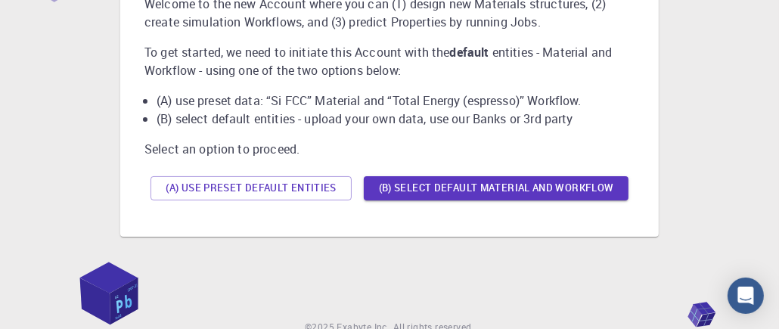
scroll to position [151, 0]
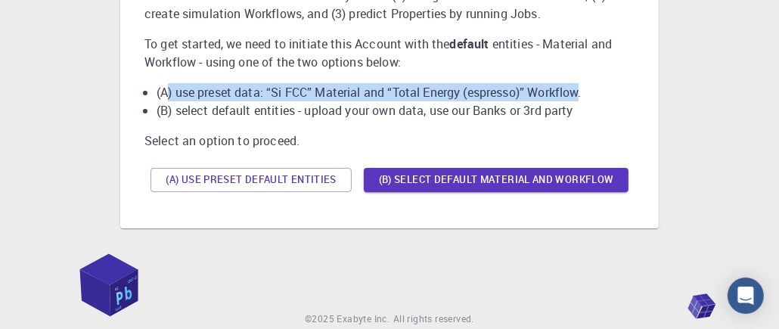
drag, startPoint x: 170, startPoint y: 88, endPoint x: 585, endPoint y: 93, distance: 415.2
click at [585, 93] on li "(A) use preset data: “Si FCC” Material and “Total Energy (espresso)” Workflow." at bounding box center [396, 92] width 478 height 18
click at [575, 101] on div at bounding box center [575, 101] width 0 height 0
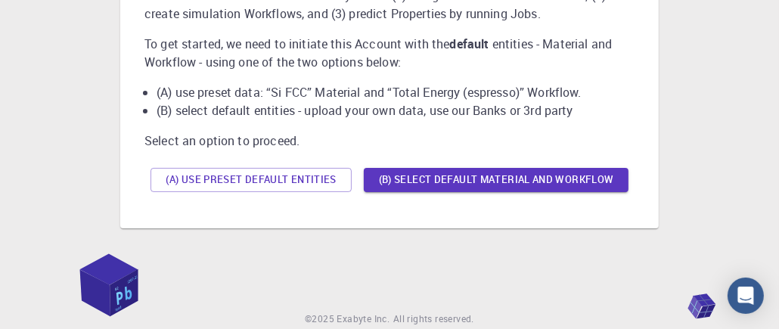
click at [169, 113] on li "(B) select default entities - upload your own data, use our Banks or 3rd party" at bounding box center [396, 110] width 478 height 18
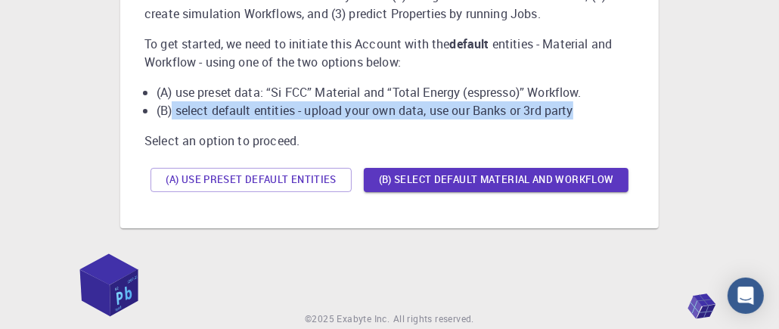
drag, startPoint x: 172, startPoint y: 110, endPoint x: 581, endPoint y: 114, distance: 408.4
click at [581, 114] on li "(B) select default entities - upload your own data, use our Banks or 3rd party" at bounding box center [396, 110] width 478 height 18
click at [571, 119] on div at bounding box center [571, 119] width 0 height 0
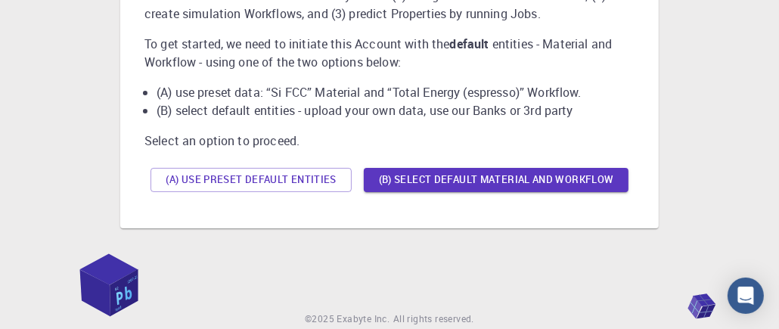
click at [569, 211] on div "Welcome to the new Account where you can (1) design new Materials structures, (…" at bounding box center [389, 80] width 514 height 271
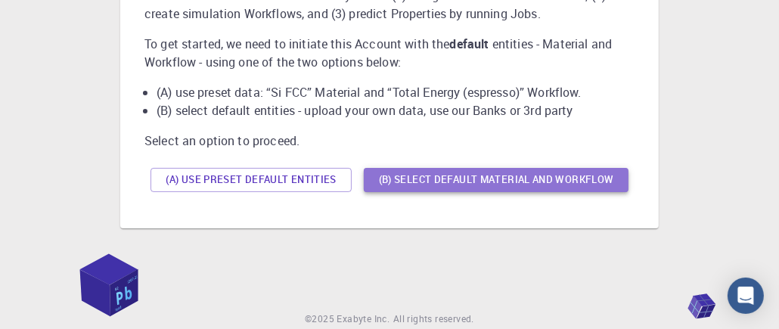
click at [395, 180] on button "(B) Select default material and workflow" at bounding box center [496, 180] width 265 height 24
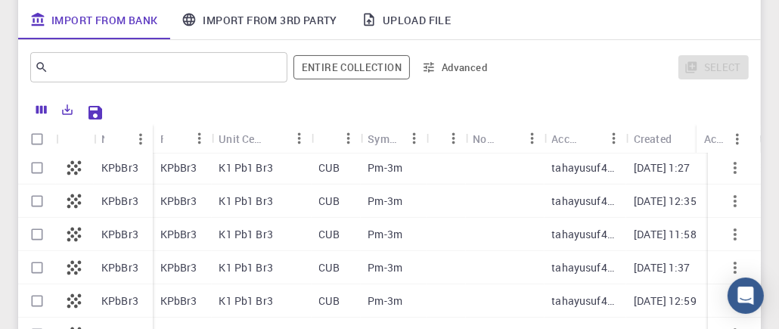
scroll to position [226, 0]
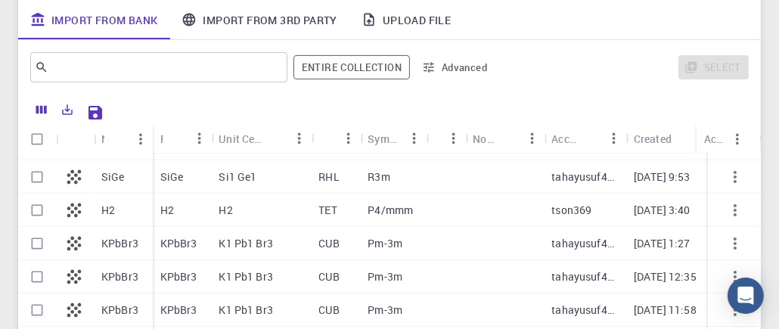
click at [106, 208] on p "H2" at bounding box center [108, 210] width 14 height 15
checkbox input "true"
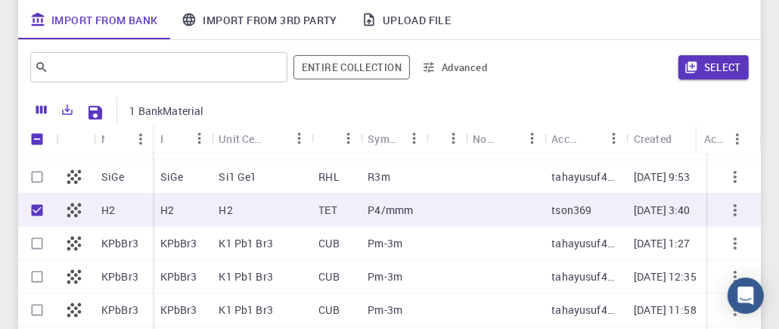
click at [371, 209] on p "P4/mmm" at bounding box center [390, 210] width 45 height 15
checkbox input "false"
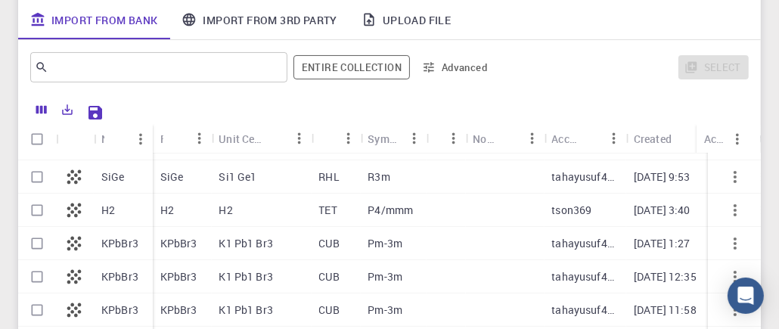
click at [371, 209] on p "P4/mmm" at bounding box center [390, 210] width 45 height 15
checkbox input "true"
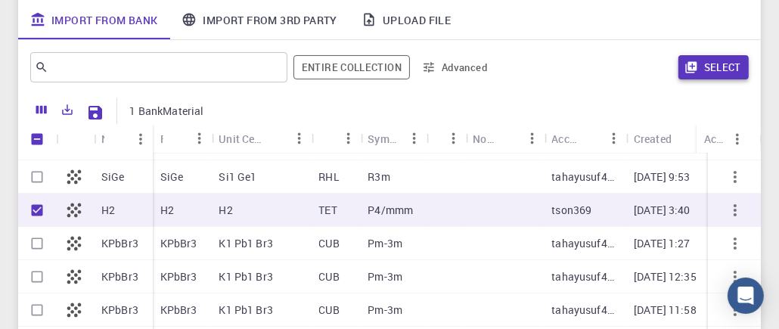
click at [708, 72] on button "Select" at bounding box center [713, 67] width 70 height 24
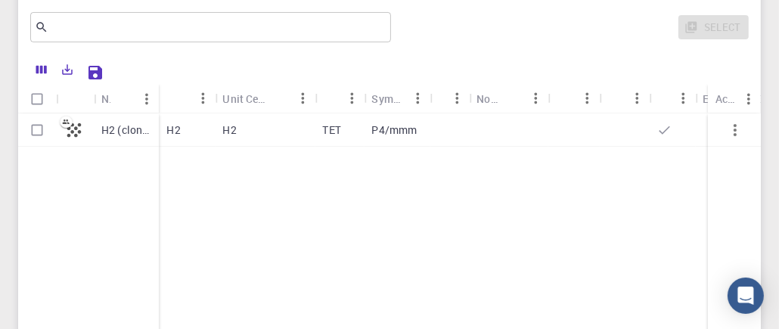
click at [122, 128] on p "H2 (clone)" at bounding box center [126, 130] width 50 height 15
checkbox input "true"
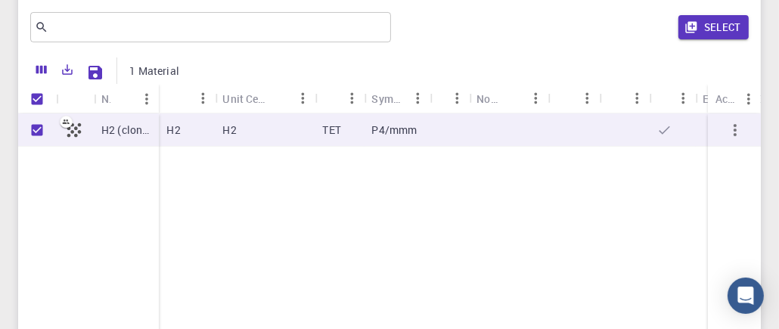
click at [739, 131] on icon "button" at bounding box center [735, 130] width 18 height 18
click at [731, 131] on icon "button" at bounding box center [735, 130] width 18 height 18
click at [479, 121] on div at bounding box center [508, 129] width 79 height 33
checkbox input "false"
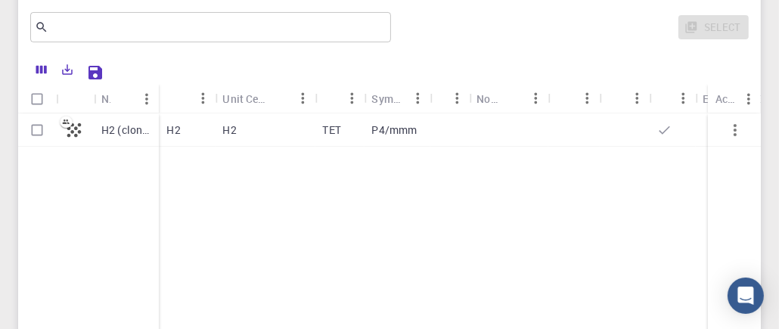
click at [492, 132] on div at bounding box center [508, 129] width 79 height 33
checkbox input "true"
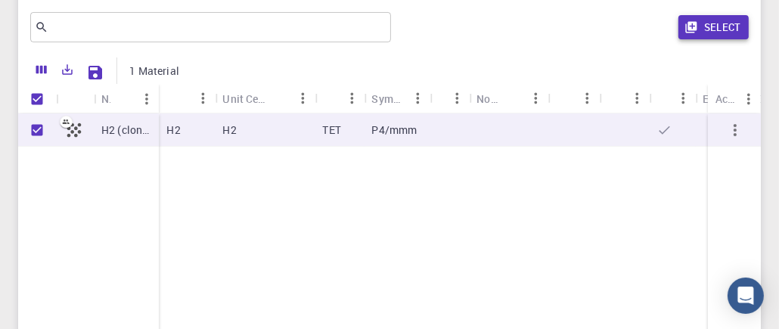
click at [713, 29] on button "Select" at bounding box center [713, 27] width 70 height 24
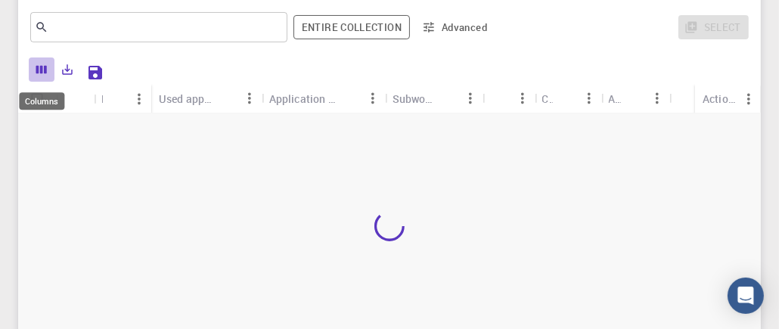
click at [36, 72] on icon "Columns" at bounding box center [42, 70] width 14 height 14
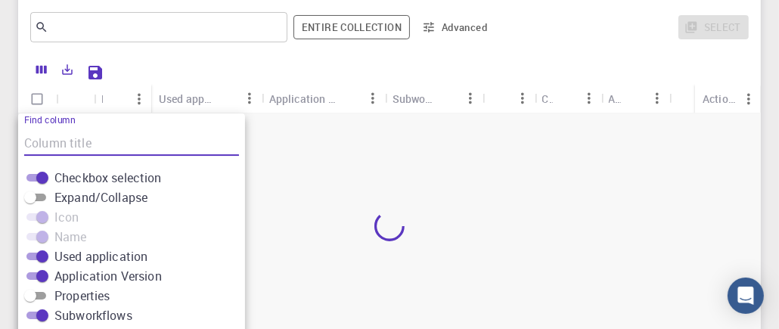
scroll to position [304, 0]
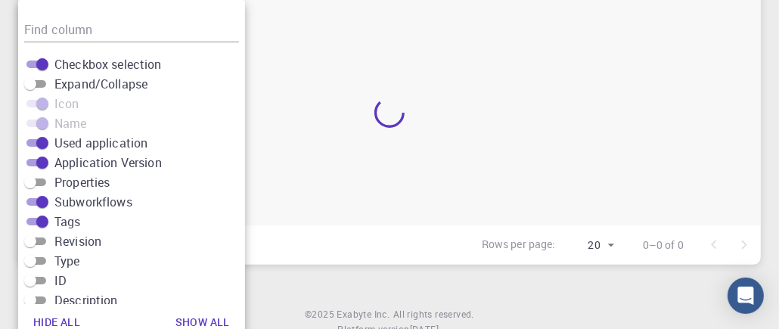
click at [420, 85] on div at bounding box center [389, 112] width 743 height 225
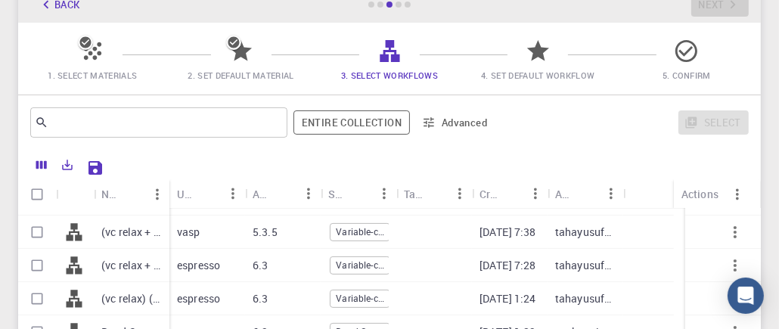
scroll to position [378, 0]
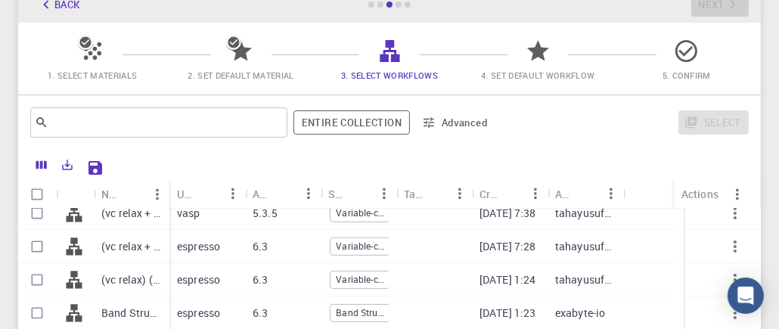
click at [184, 244] on p "espresso" at bounding box center [198, 246] width 43 height 15
checkbox input "true"
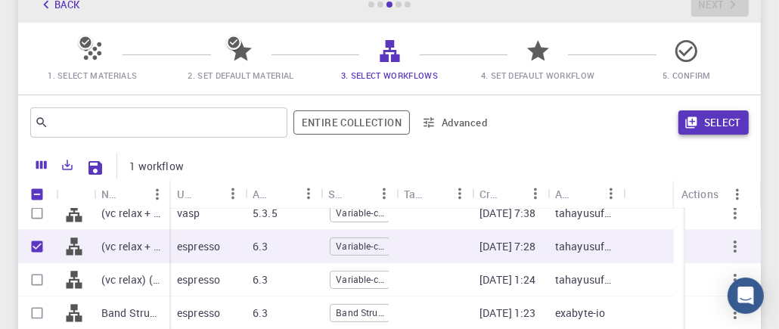
click at [709, 125] on button "Select" at bounding box center [713, 122] width 70 height 24
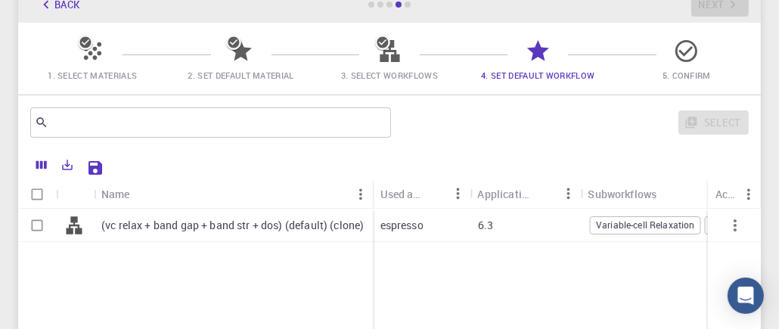
click at [174, 227] on p "(vc relax + band gap + band str + dos) (default) (clone)" at bounding box center [232, 225] width 262 height 15
checkbox input "true"
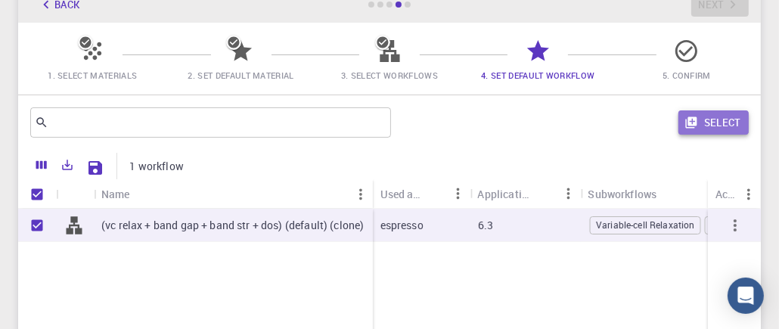
click at [706, 123] on button "Select" at bounding box center [713, 122] width 70 height 24
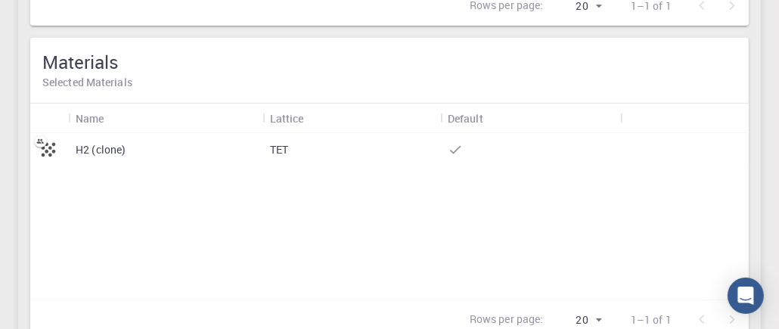
scroll to position [480, 0]
click at [101, 148] on p "H2 (clone)" at bounding box center [101, 148] width 51 height 15
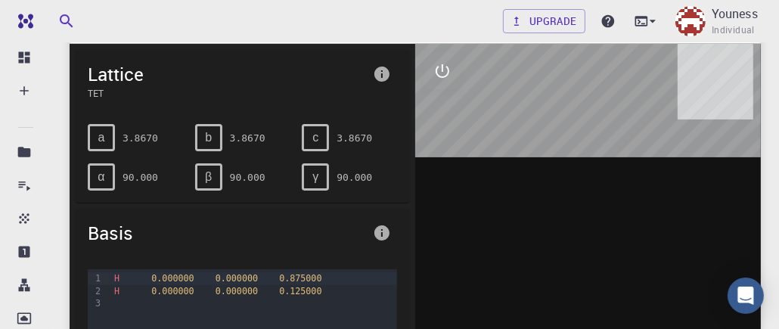
scroll to position [151, 0]
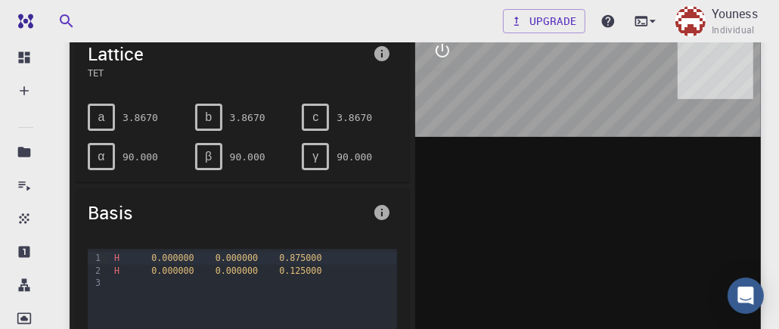
drag, startPoint x: 518, startPoint y: 192, endPoint x: 510, endPoint y: 126, distance: 66.2
click at [510, 127] on div at bounding box center [588, 258] width 346 height 470
drag, startPoint x: 557, startPoint y: 141, endPoint x: 514, endPoint y: 110, distance: 52.0
click at [523, 105] on div at bounding box center [588, 258] width 346 height 470
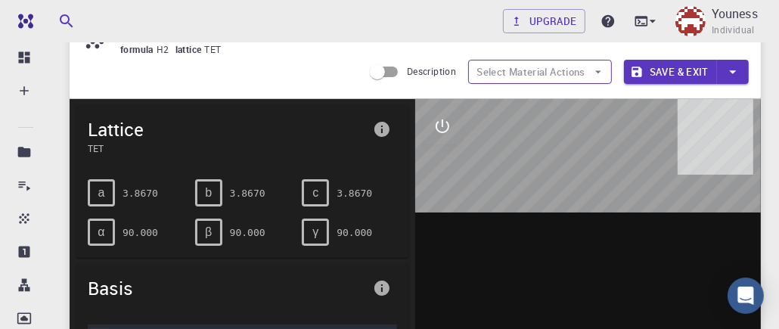
click at [551, 73] on button "Select Material Actions" at bounding box center [540, 72] width 144 height 24
click at [313, 187] on span "c" at bounding box center [315, 193] width 6 height 14
click at [350, 191] on pre "3.8670" at bounding box center [355, 193] width 36 height 26
click at [348, 190] on pre "3.8670" at bounding box center [355, 193] width 36 height 26
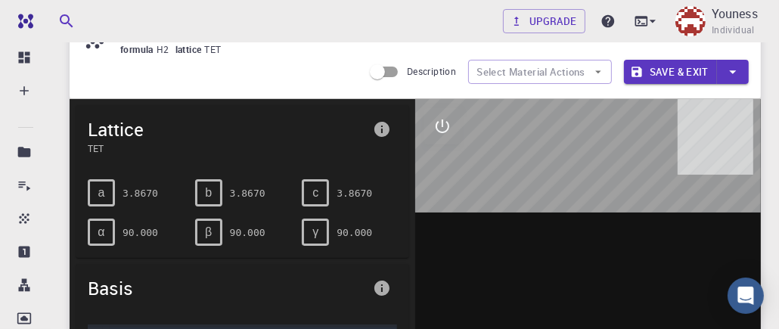
click at [244, 199] on pre "3.8670" at bounding box center [248, 193] width 36 height 26
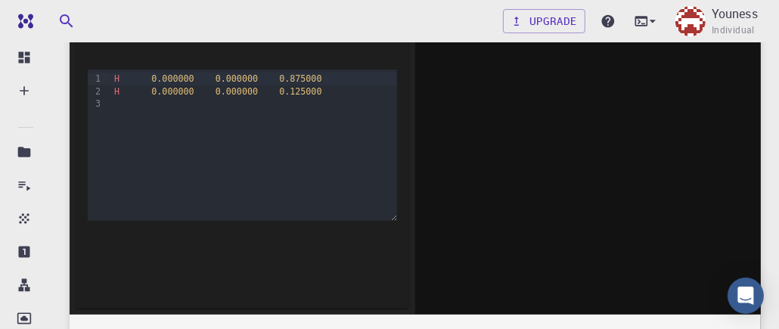
scroll to position [302, 0]
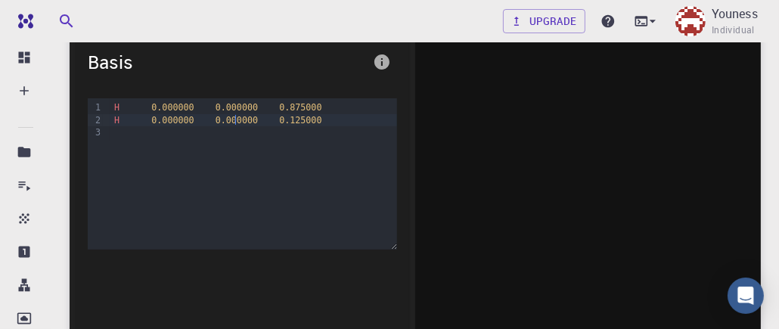
click at [233, 121] on span "0.000000" at bounding box center [237, 120] width 42 height 11
click at [279, 118] on span "0.125000" at bounding box center [300, 120] width 42 height 11
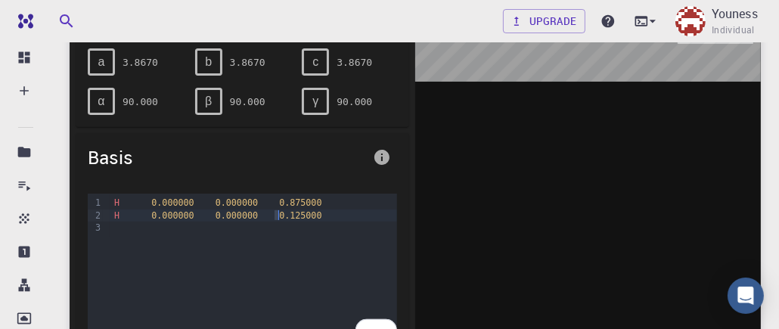
scroll to position [226, 0]
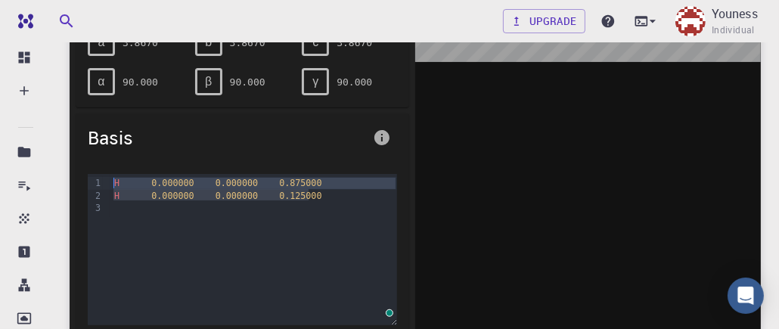
drag, startPoint x: 324, startPoint y: 196, endPoint x: 60, endPoint y: 179, distance: 264.4
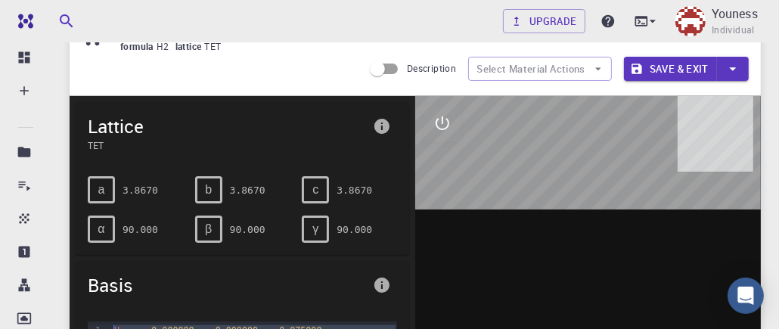
scroll to position [76, 0]
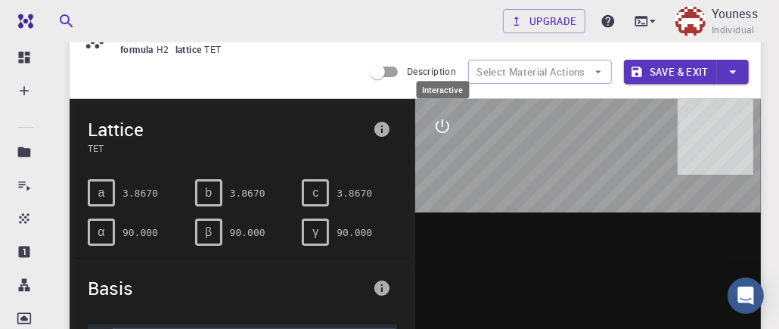
click at [447, 123] on icon "interactive" at bounding box center [442, 126] width 18 height 18
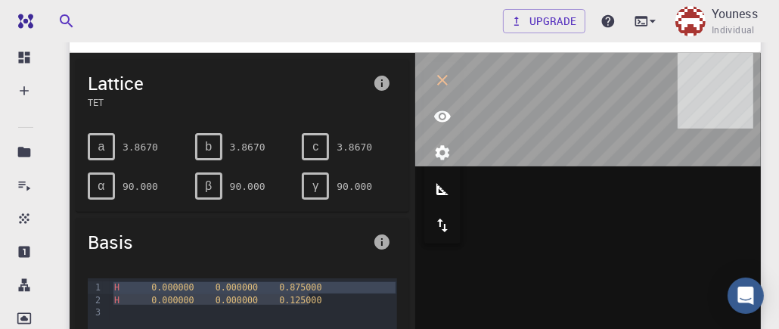
scroll to position [151, 0]
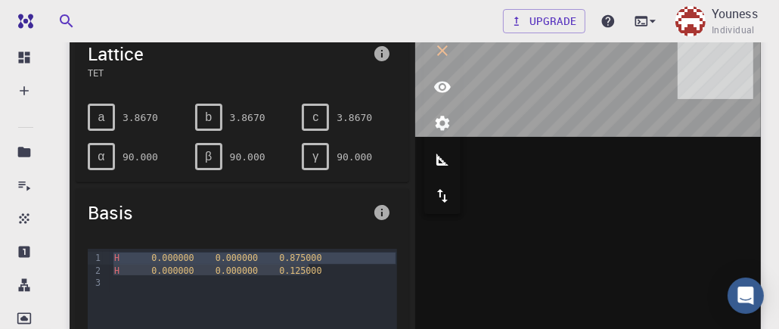
click at [556, 184] on div at bounding box center [588, 258] width 346 height 470
click at [442, 114] on icon "parameters" at bounding box center [442, 123] width 18 height 18
click at [439, 87] on icon "view" at bounding box center [442, 87] width 17 height 11
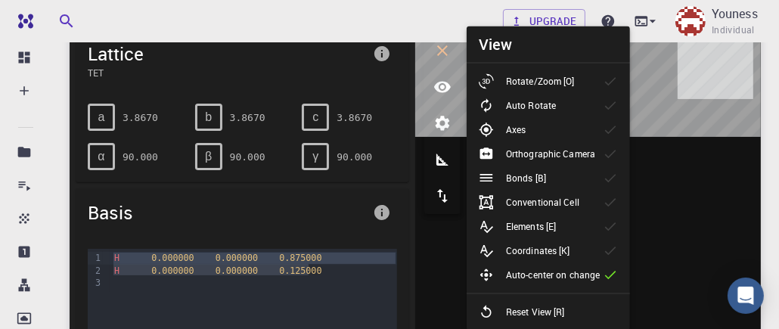
click at [542, 75] on p "Rotate/Zoom [O]" at bounding box center [540, 82] width 69 height 14
click at [678, 159] on div at bounding box center [588, 258] width 346 height 470
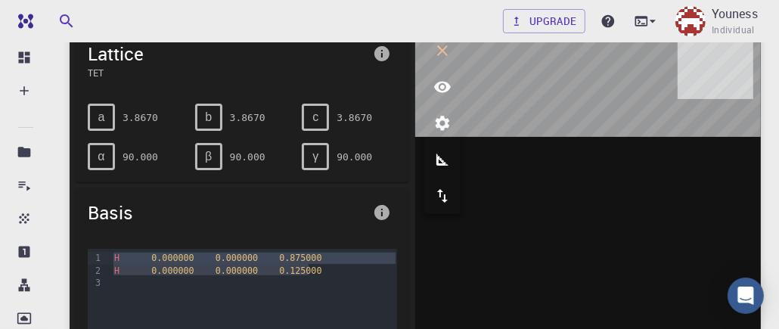
drag, startPoint x: 686, startPoint y: 146, endPoint x: 553, endPoint y: 141, distance: 133.2
click at [561, 152] on div at bounding box center [588, 258] width 346 height 470
